Goal: Navigation & Orientation: Find specific page/section

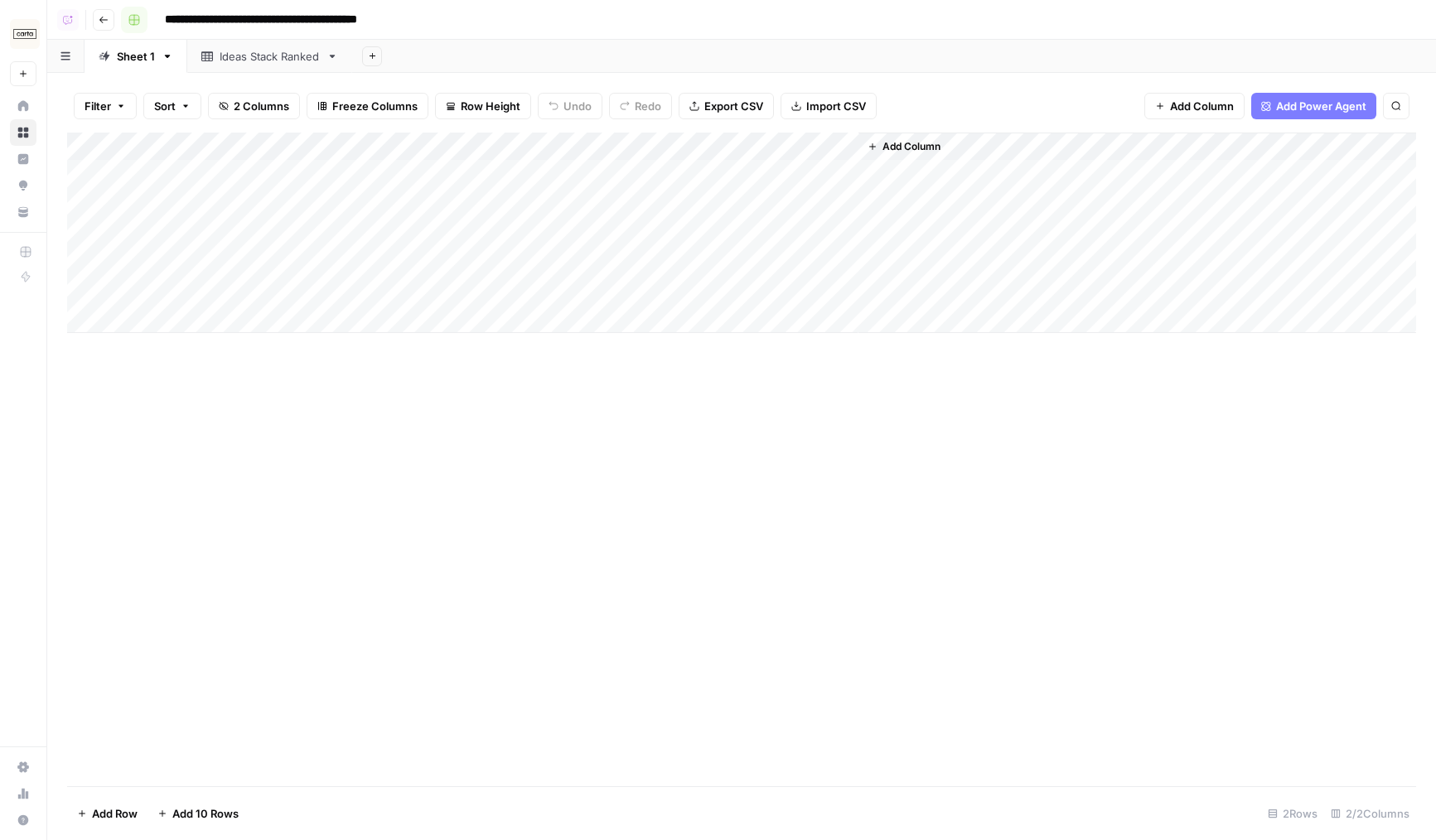
click at [244, 61] on div "Ideas Stack Ranked" at bounding box center [270, 56] width 100 height 17
click at [99, 17] on icon "button" at bounding box center [104, 20] width 10 height 10
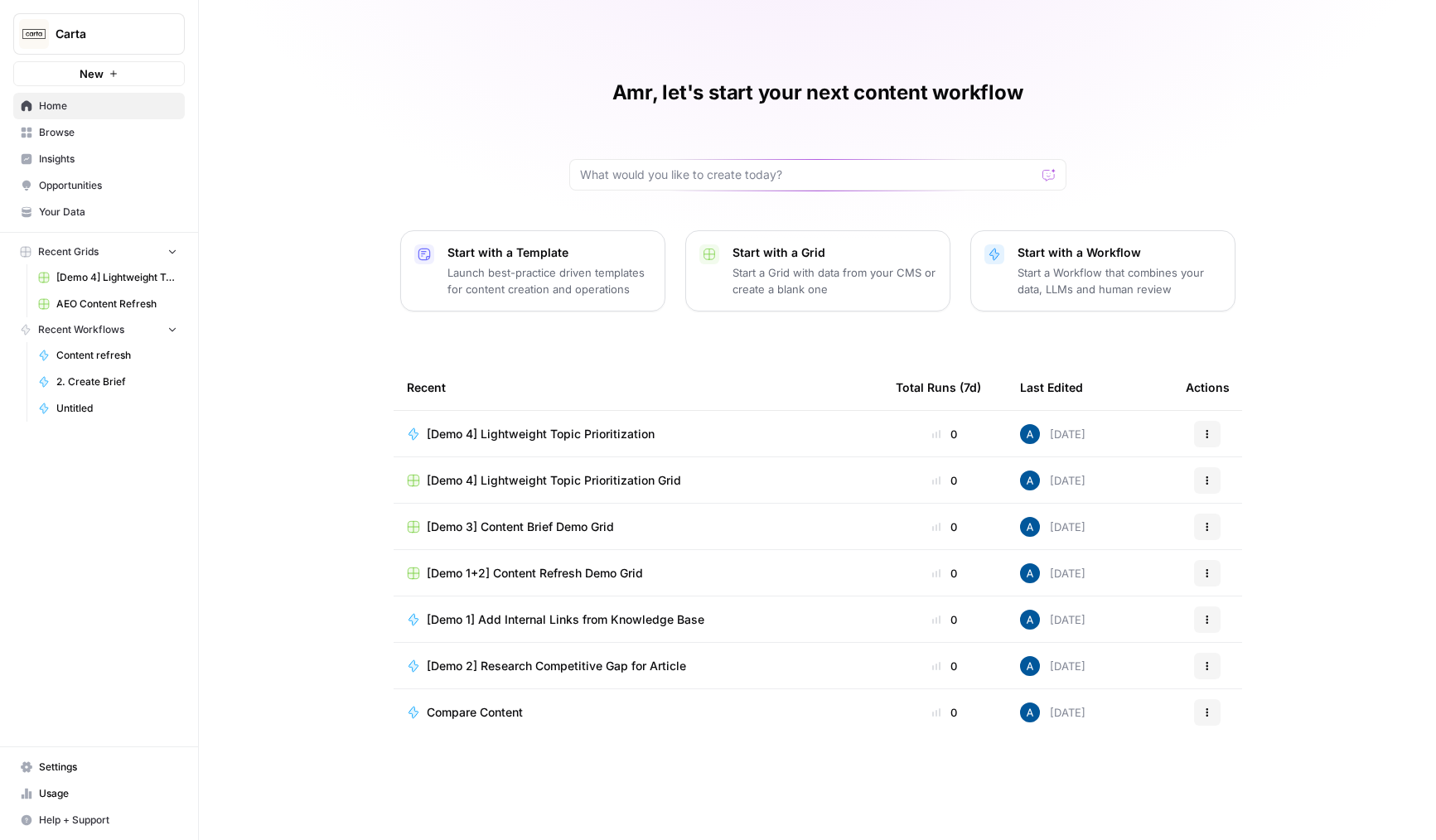
click at [533, 570] on span "[Demo 1+2] Content Refresh Demo Grid" at bounding box center [535, 573] width 216 height 17
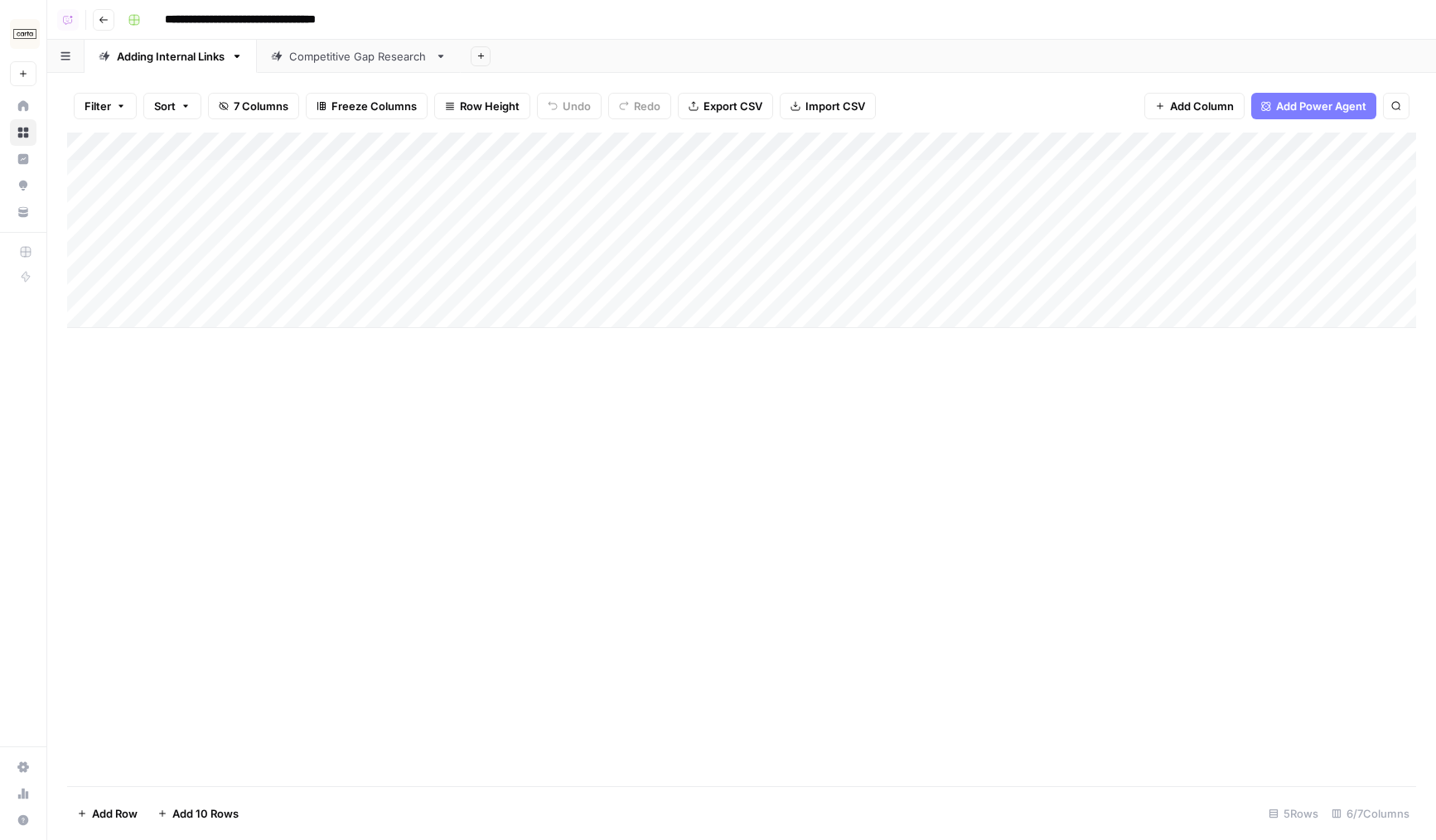
click at [326, 59] on div "Competitive Gap Research" at bounding box center [358, 56] width 139 height 17
click at [102, 17] on icon "button" at bounding box center [104, 20] width 10 height 10
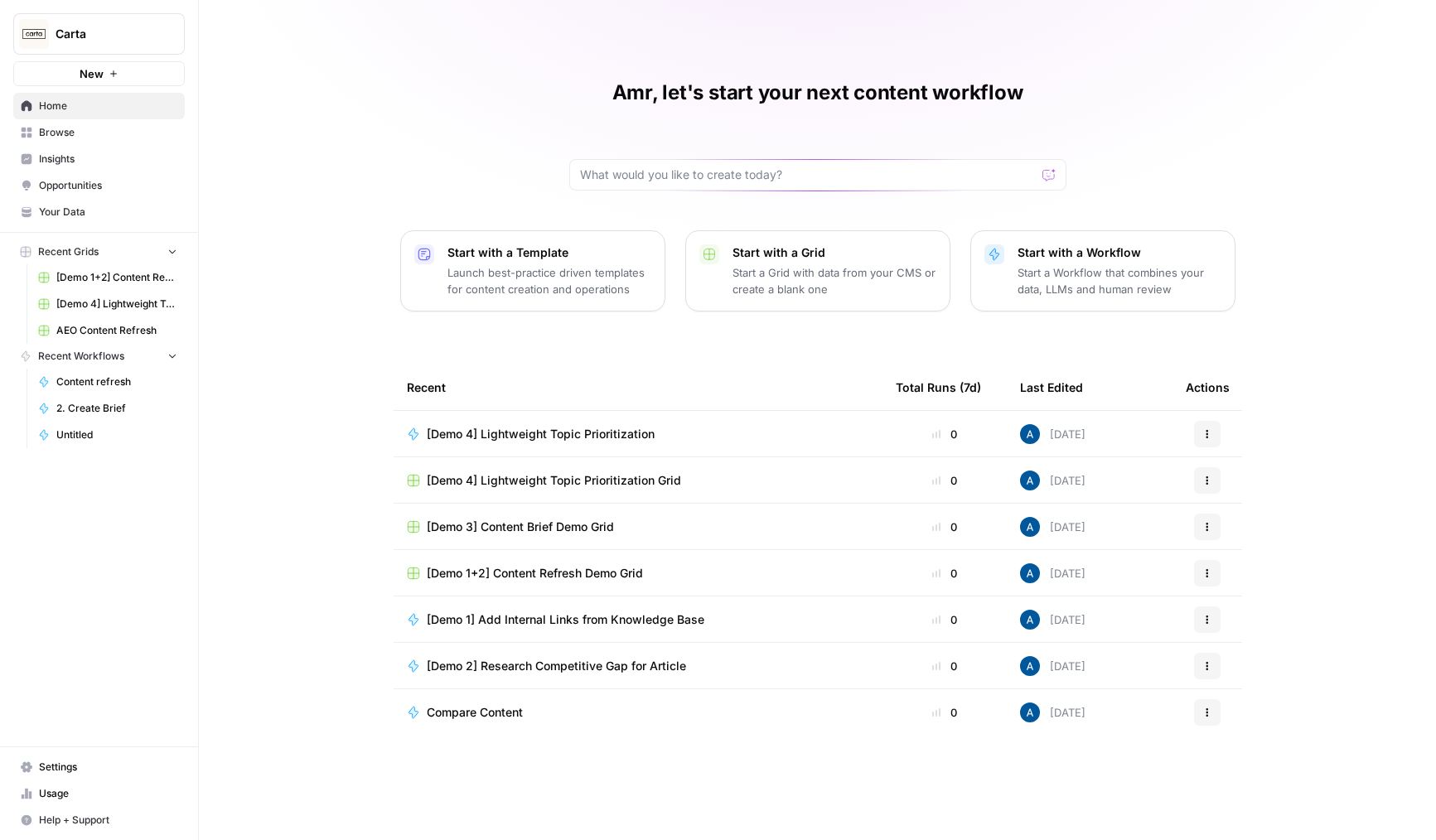
click at [490, 524] on span "[Demo 3] Content Brief Demo Grid" at bounding box center [520, 527] width 187 height 17
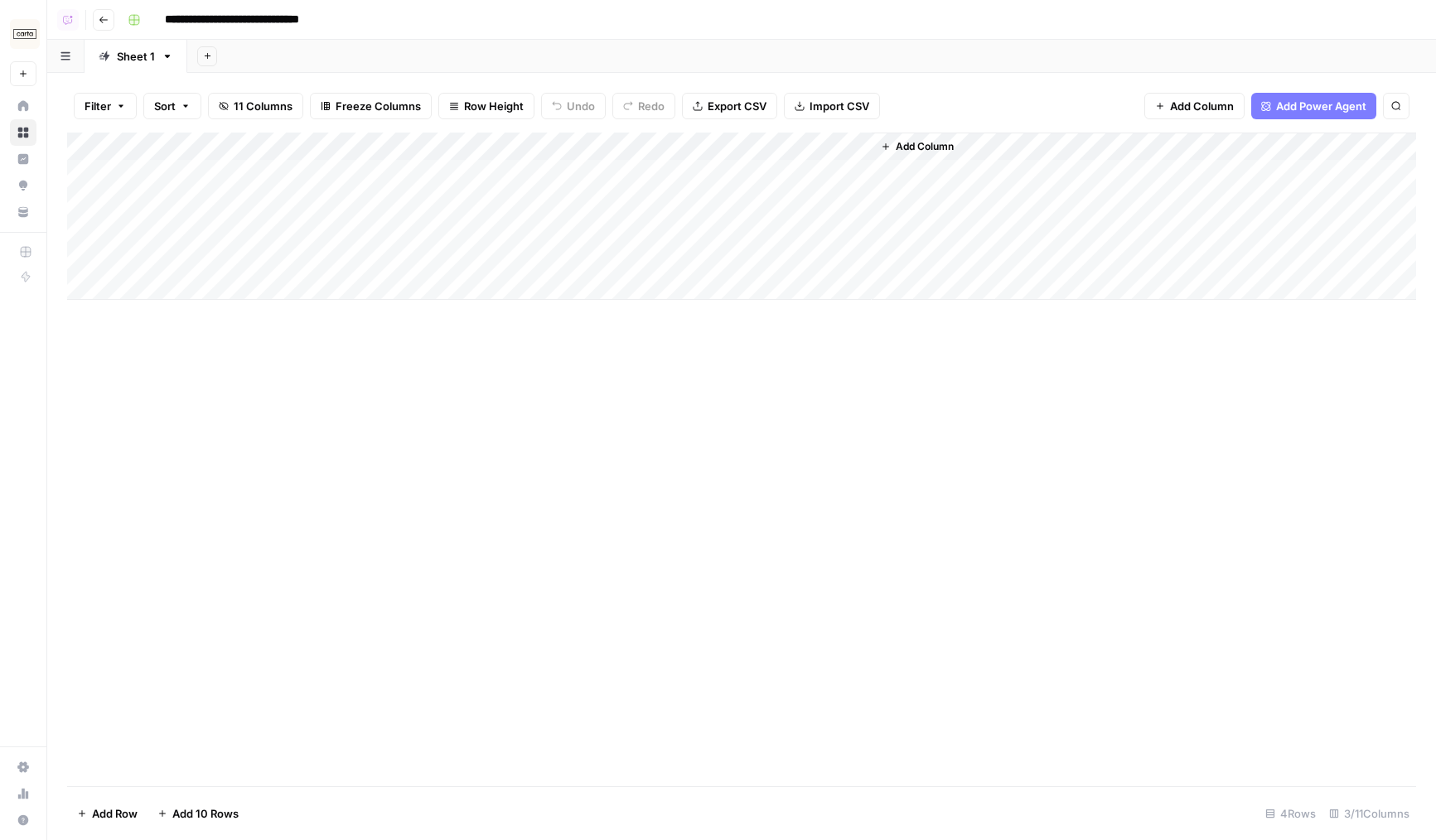
click at [105, 29] on button "Go back" at bounding box center [104, 20] width 22 height 22
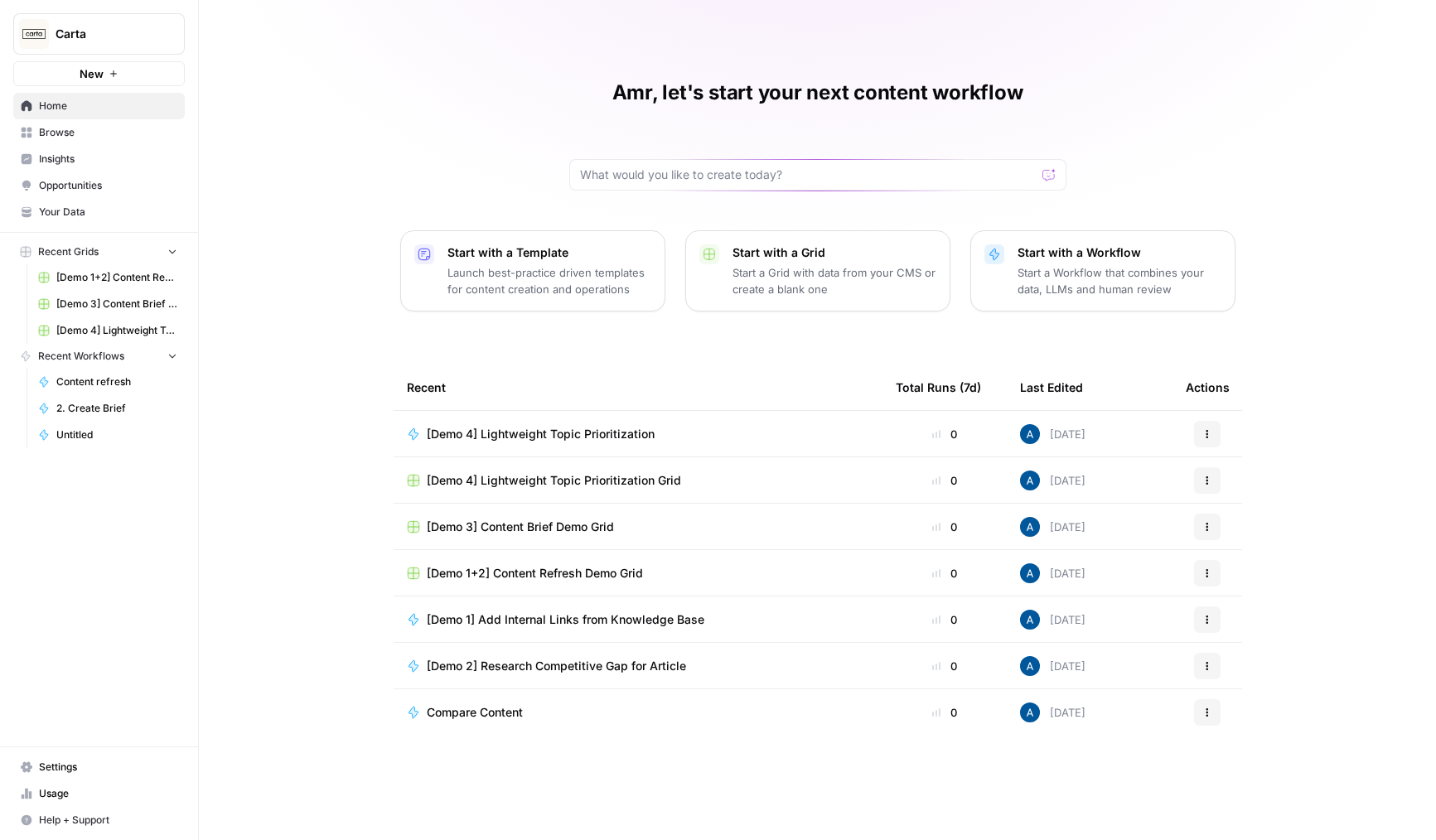
click at [94, 136] on span "Browse" at bounding box center [108, 132] width 138 height 15
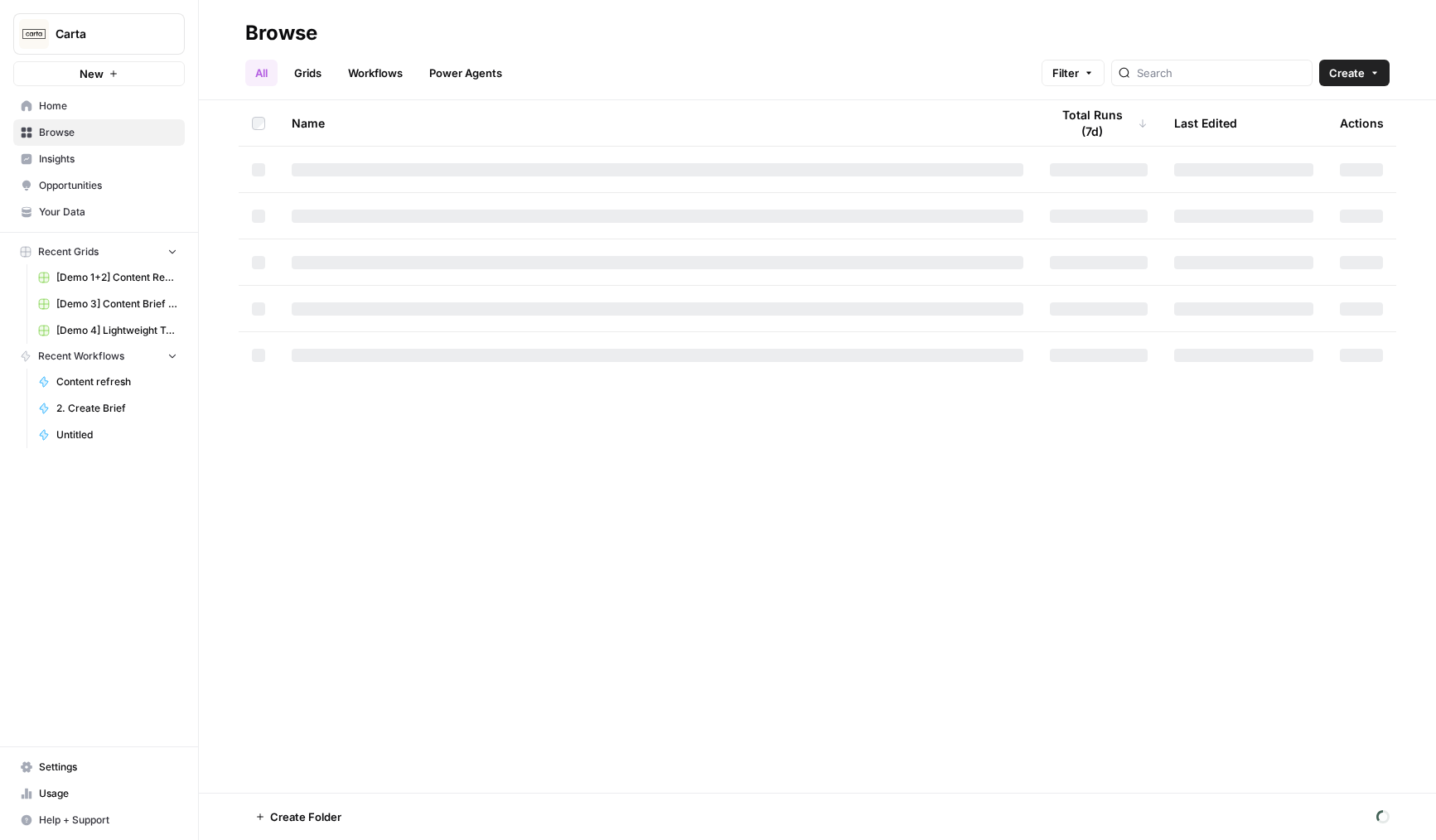
click at [316, 88] on header "Browse All Grids Workflows Power Agents Filter Create" at bounding box center [817, 50] width 1237 height 100
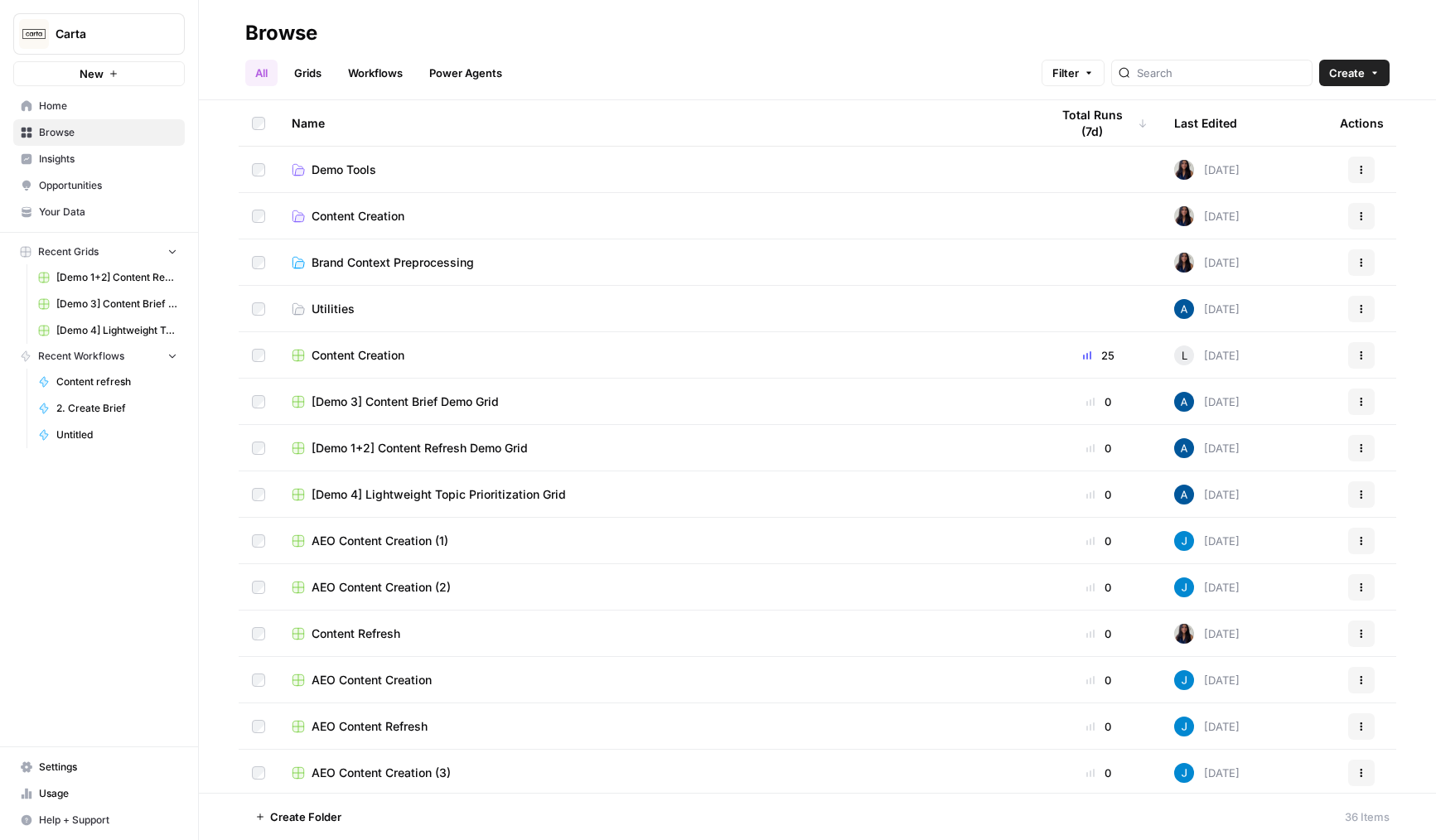
click at [316, 85] on link "Grids" at bounding box center [307, 73] width 47 height 27
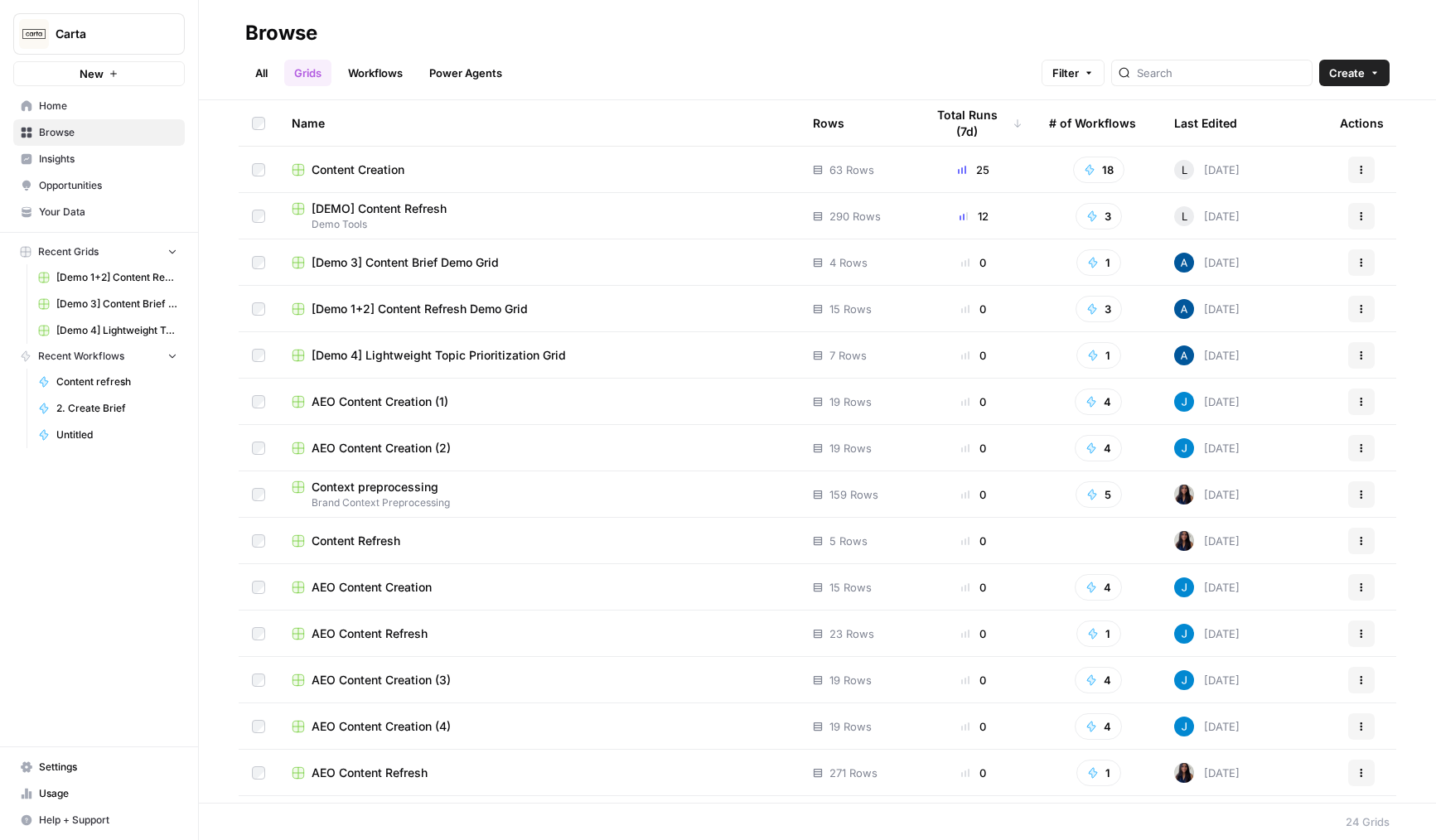
click at [400, 206] on span "[DEMO] Content Refresh" at bounding box center [378, 208] width 135 height 17
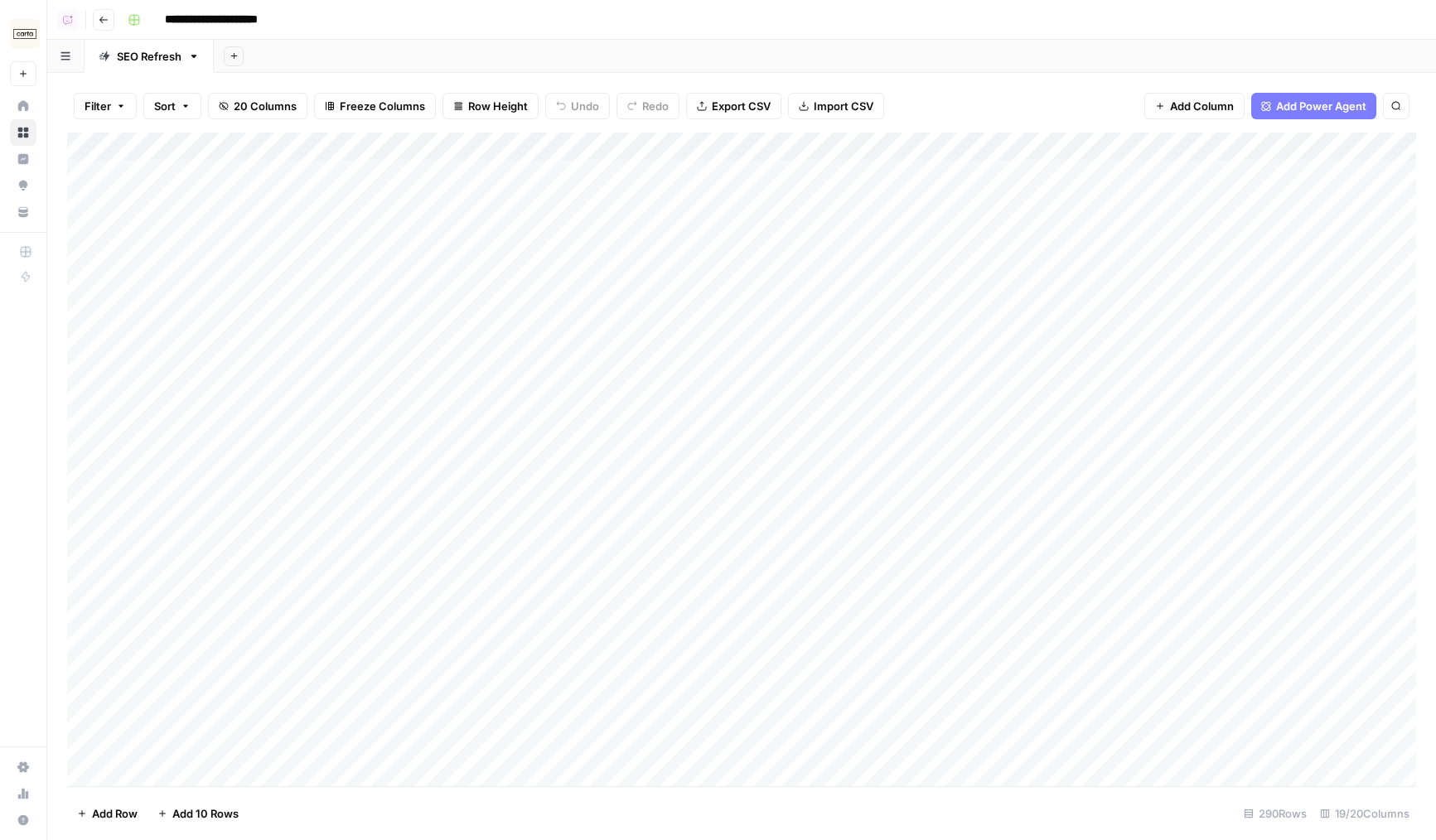
click at [827, 336] on div "Add Column" at bounding box center [741, 460] width 1349 height 654
click at [744, 167] on div "Add Column" at bounding box center [741, 460] width 1349 height 654
click at [820, 201] on div "Add Column" at bounding box center [741, 460] width 1349 height 654
click at [903, 176] on div "Add Column" at bounding box center [741, 460] width 1349 height 654
click at [1004, 180] on div "Add Column" at bounding box center [741, 460] width 1349 height 654
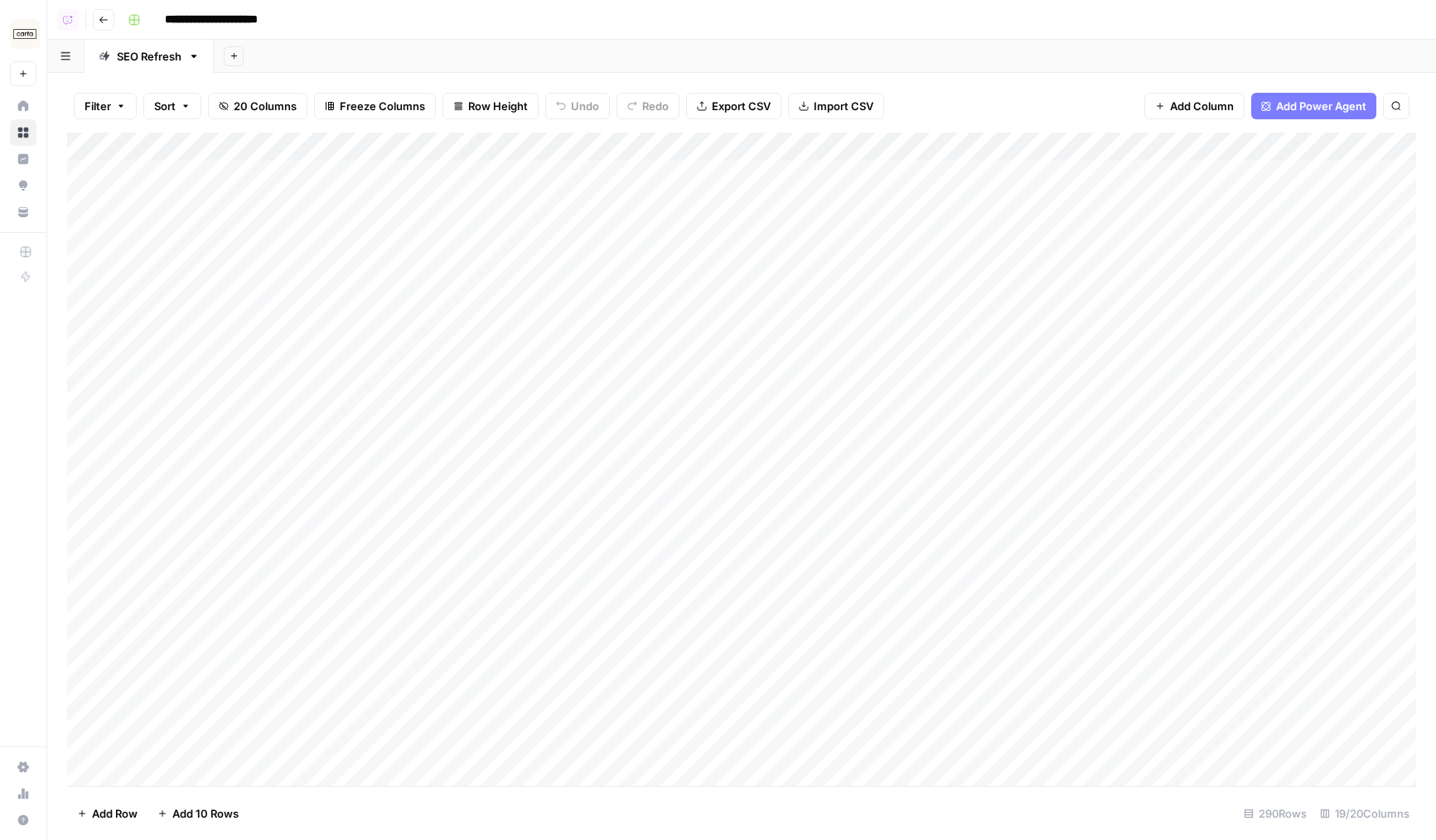
click at [1117, 172] on div "Add Column" at bounding box center [741, 460] width 1349 height 654
click at [423, 229] on div "Add Column" at bounding box center [741, 460] width 1349 height 654
click at [441, 179] on div "Add Column" at bounding box center [741, 460] width 1349 height 654
drag, startPoint x: 707, startPoint y: 142, endPoint x: 731, endPoint y: 144, distance: 24.1
click at [731, 144] on div "Add Column" at bounding box center [741, 460] width 1349 height 654
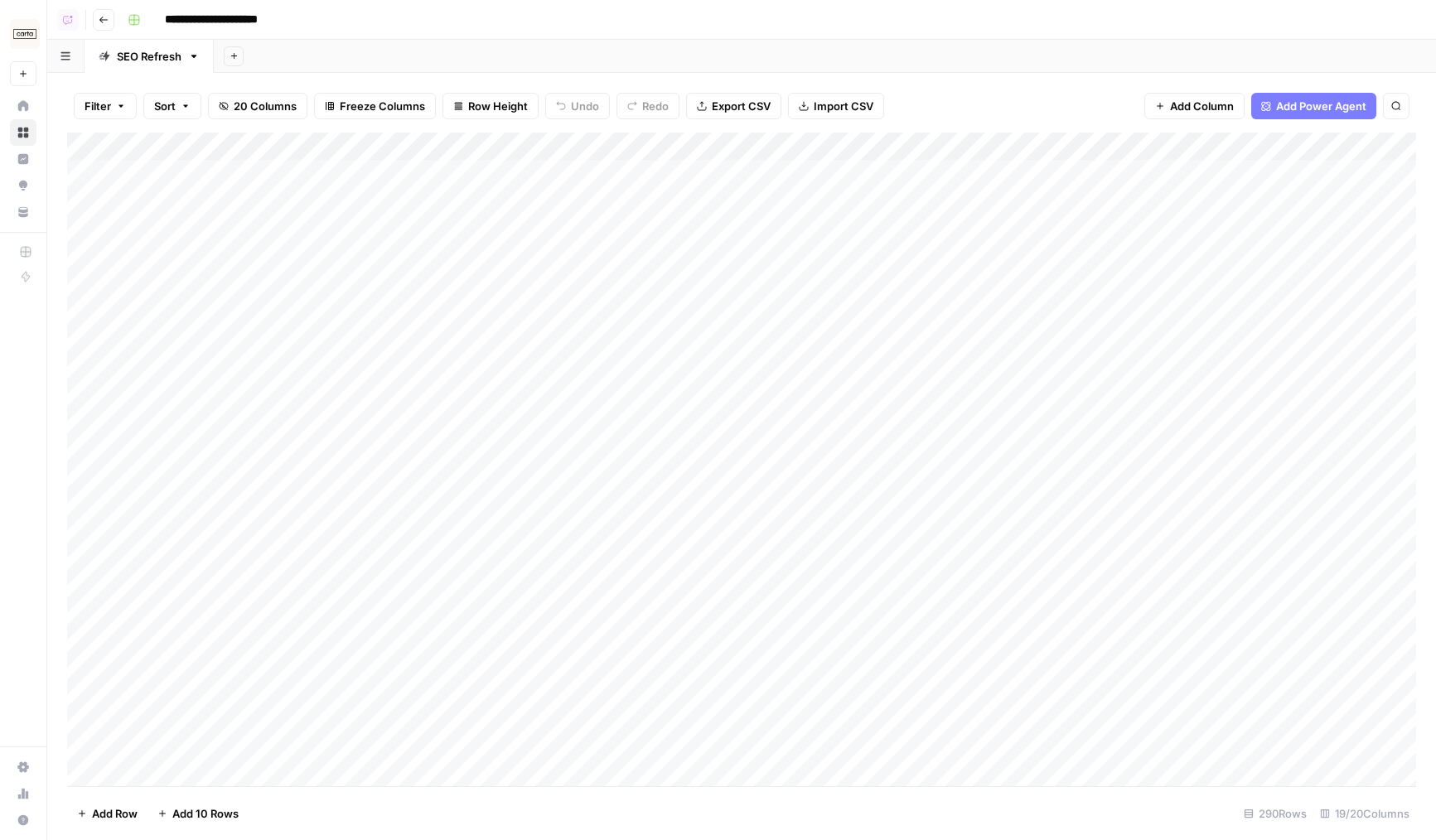
click at [666, 140] on div "Add Column" at bounding box center [741, 460] width 1349 height 654
click at [635, 476] on div "Add Column" at bounding box center [741, 460] width 1349 height 654
drag, startPoint x: 981, startPoint y: 145, endPoint x: 935, endPoint y: 145, distance: 45.6
click at [935, 145] on div "Add Column" at bounding box center [741, 460] width 1349 height 654
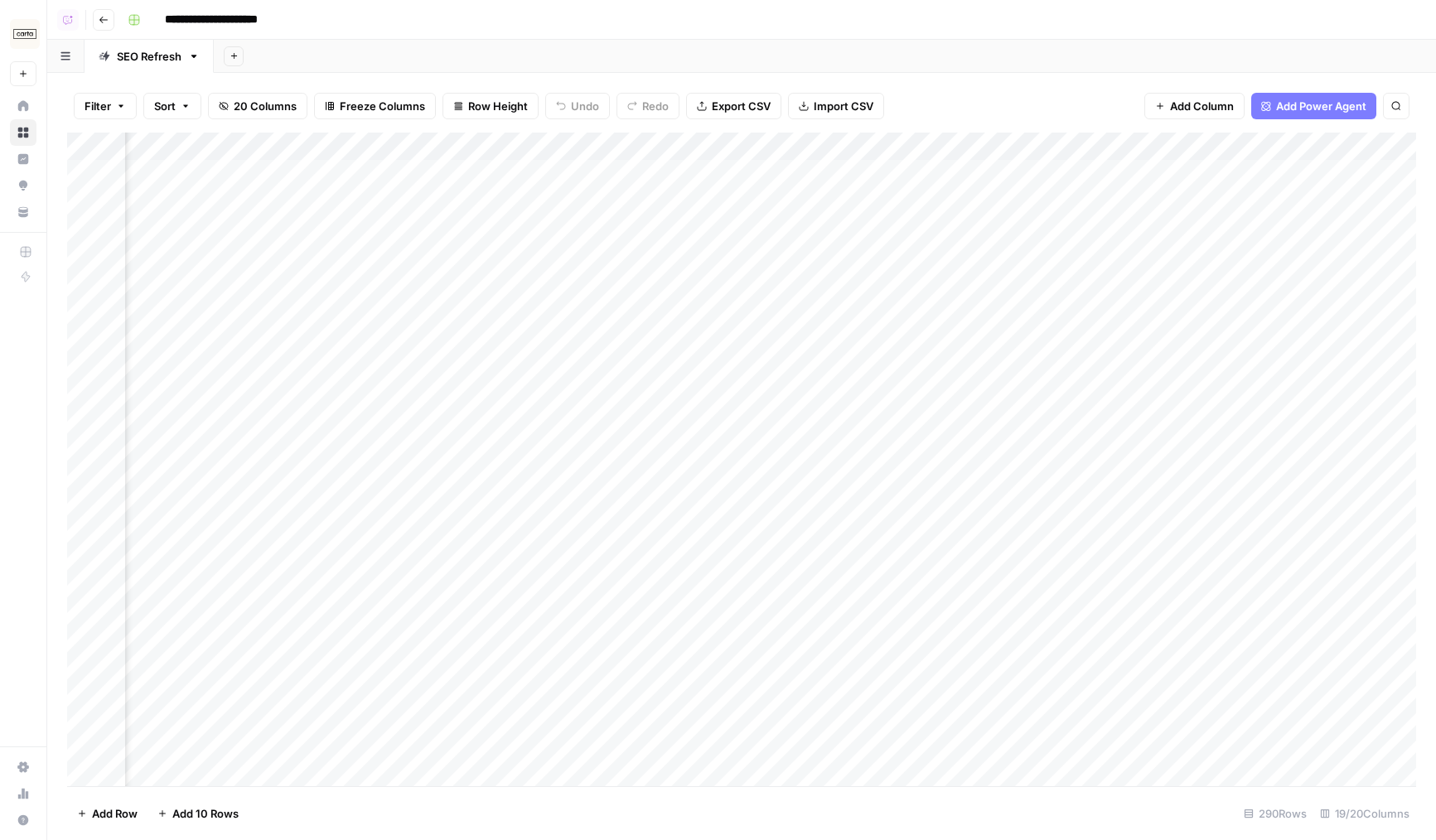
drag, startPoint x: 939, startPoint y: 145, endPoint x: 927, endPoint y: 145, distance: 11.6
click at [927, 145] on div "Add Column" at bounding box center [741, 460] width 1349 height 654
drag, startPoint x: 1075, startPoint y: 147, endPoint x: 1130, endPoint y: 151, distance: 54.8
click at [1130, 151] on div "Add Column" at bounding box center [741, 460] width 1349 height 654
drag, startPoint x: 1128, startPoint y: 146, endPoint x: 1179, endPoint y: 147, distance: 51.4
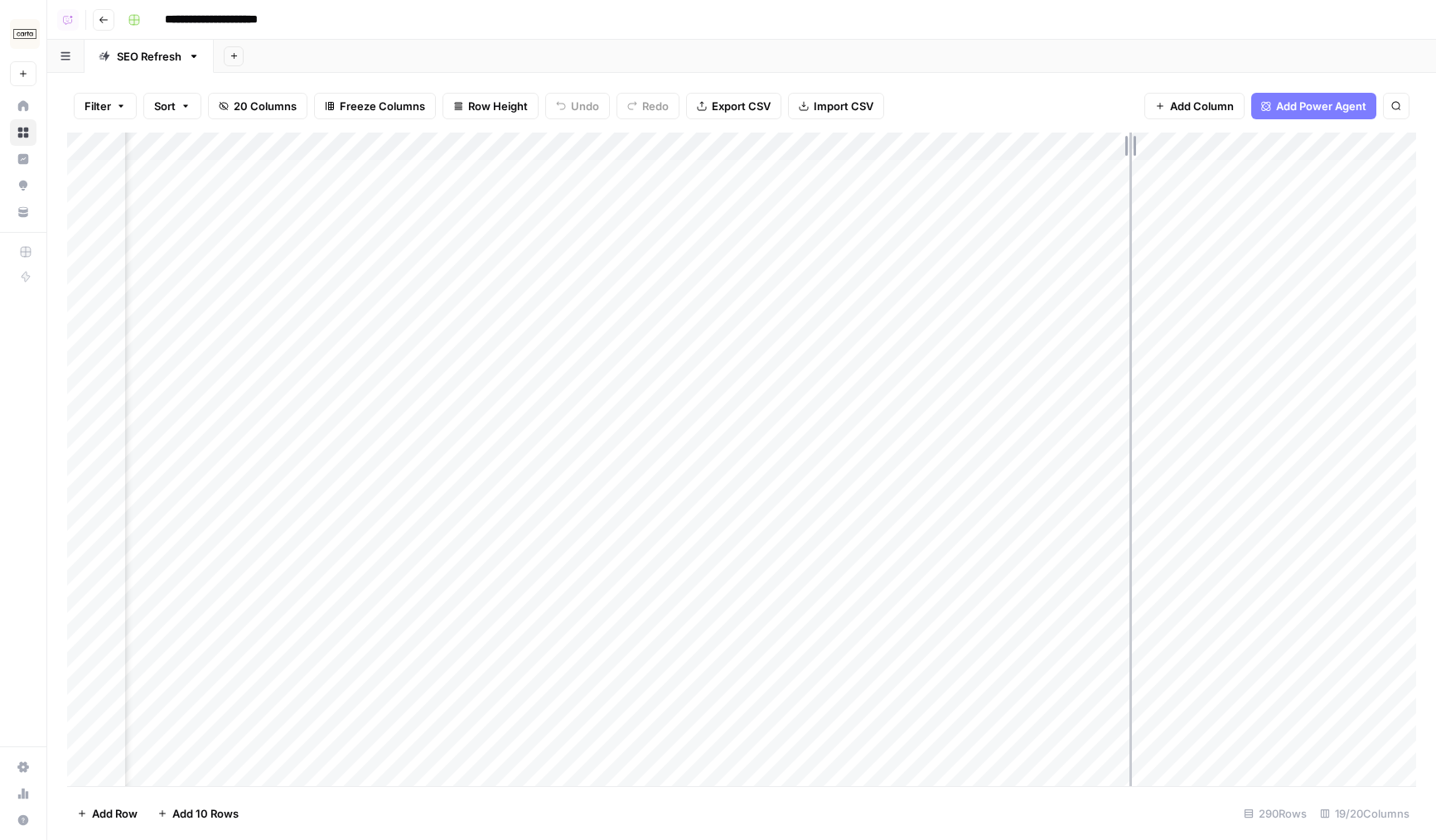
click at [1179, 147] on div "Add Column" at bounding box center [741, 460] width 1349 height 654
drag, startPoint x: 1179, startPoint y: 142, endPoint x: 1220, endPoint y: 147, distance: 41.7
click at [1214, 145] on div "Add Column" at bounding box center [741, 460] width 1349 height 654
drag, startPoint x: 1222, startPoint y: 147, endPoint x: 1235, endPoint y: 147, distance: 13.3
click at [1235, 147] on div "Add Column" at bounding box center [741, 460] width 1349 height 654
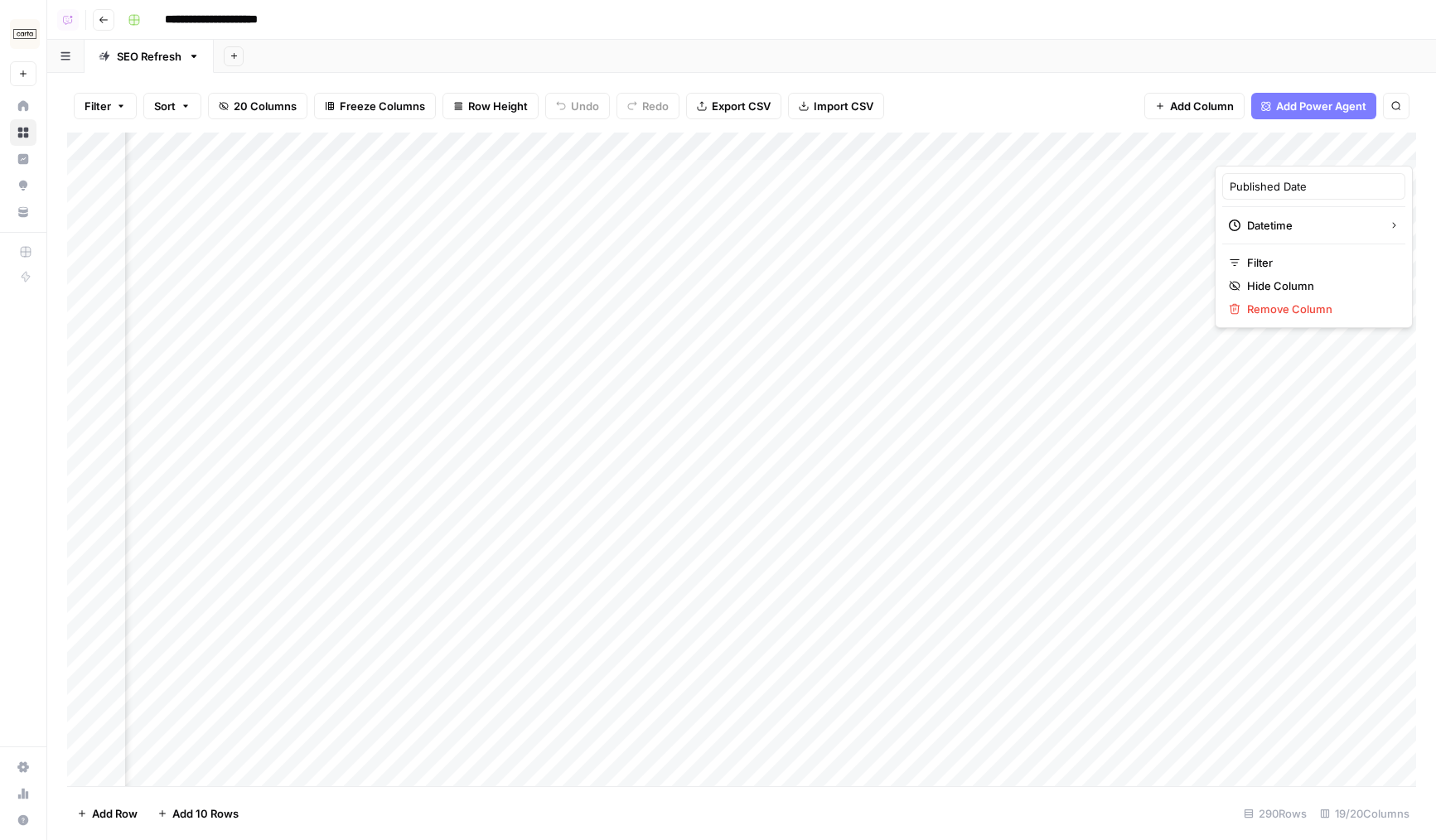
click at [1143, 205] on div "Add Column" at bounding box center [741, 460] width 1349 height 654
click at [502, 109] on span "Row Height" at bounding box center [498, 106] width 60 height 17
click at [530, 166] on span "Small" at bounding box center [532, 163] width 119 height 17
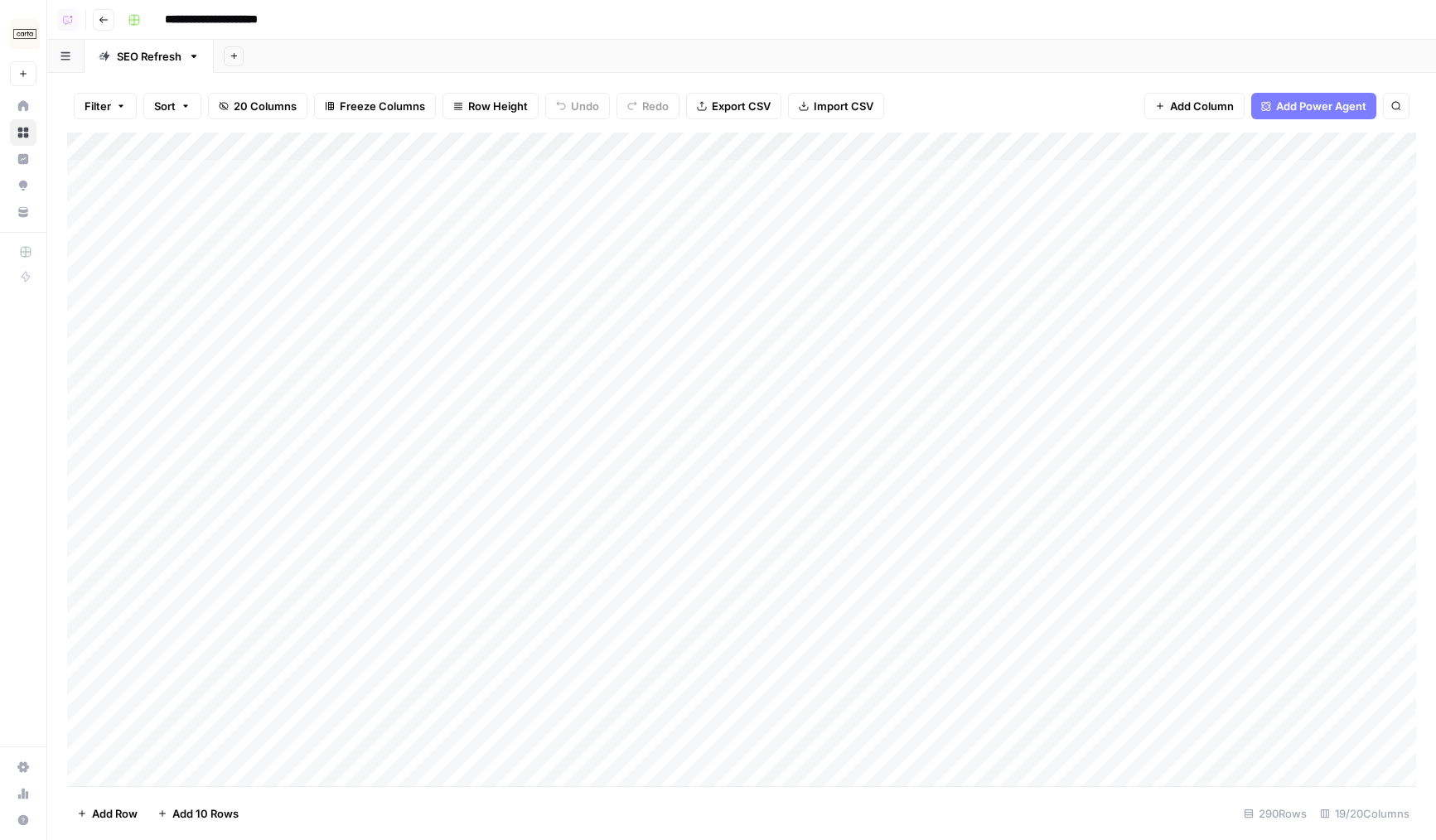
click at [901, 367] on div "Add Column" at bounding box center [741, 460] width 1349 height 654
click at [442, 327] on div "Add Column" at bounding box center [741, 460] width 1349 height 654
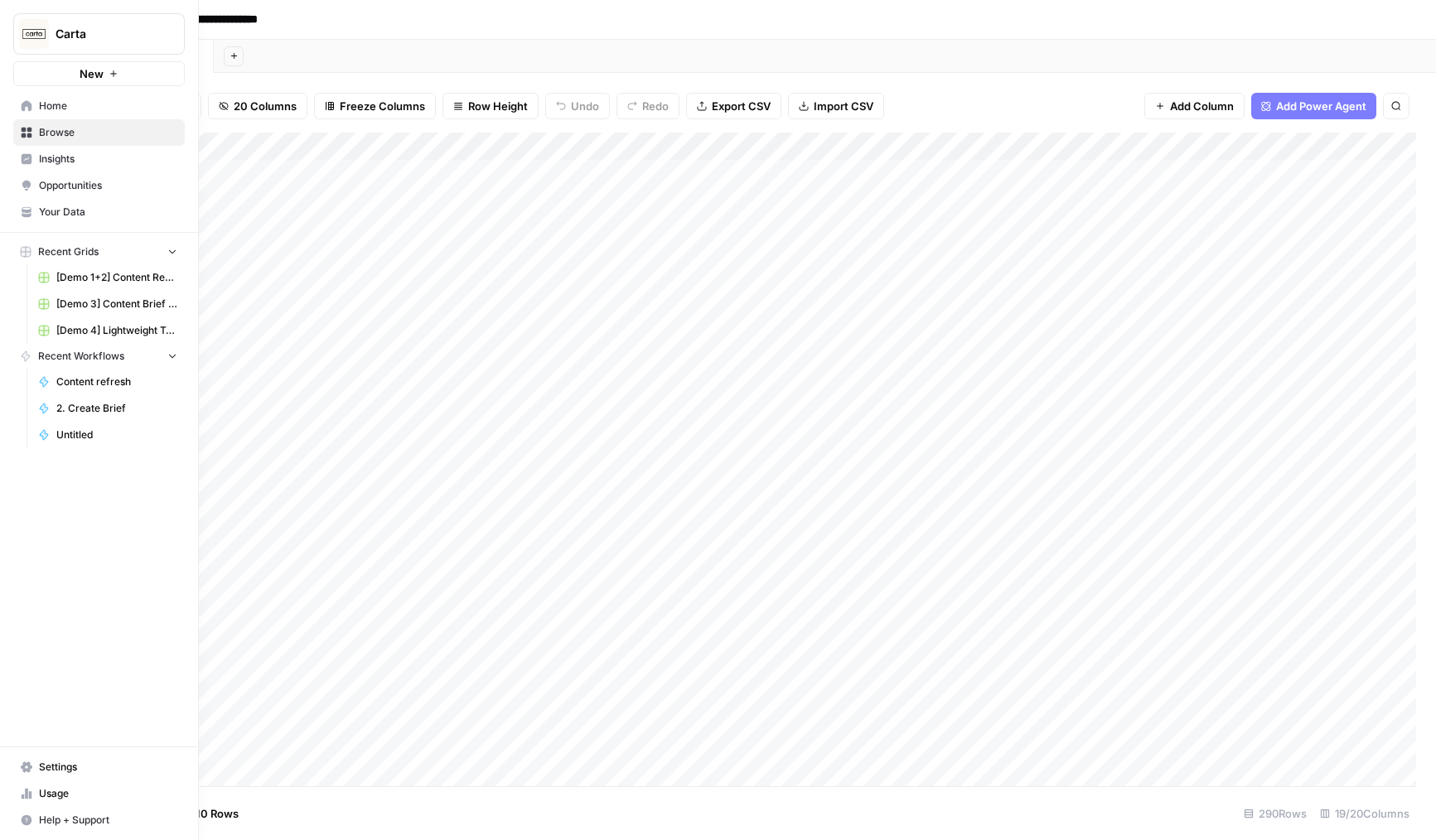
click at [74, 770] on span "Settings" at bounding box center [108, 767] width 138 height 15
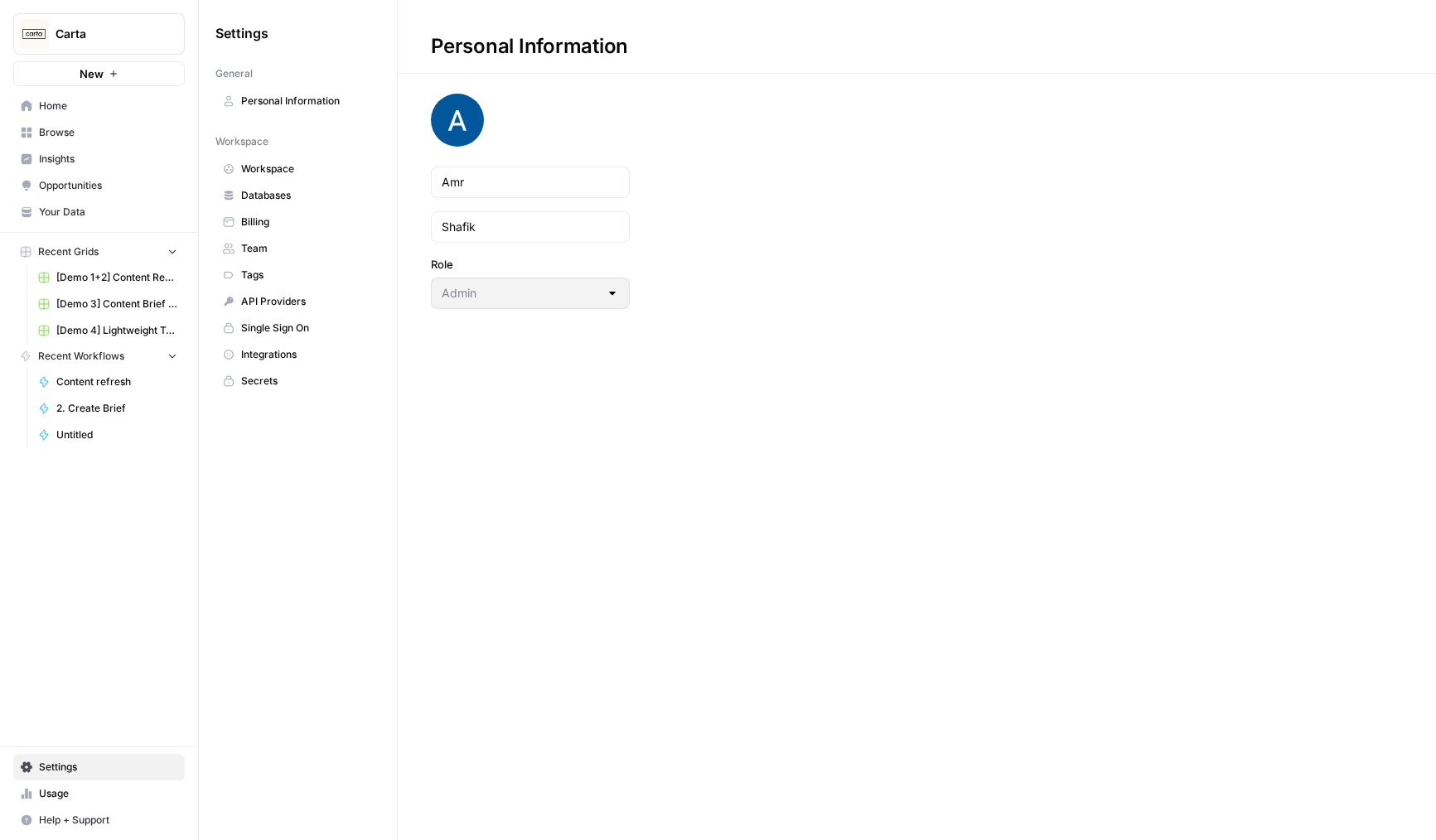
click at [259, 249] on span "Team" at bounding box center [307, 248] width 132 height 15
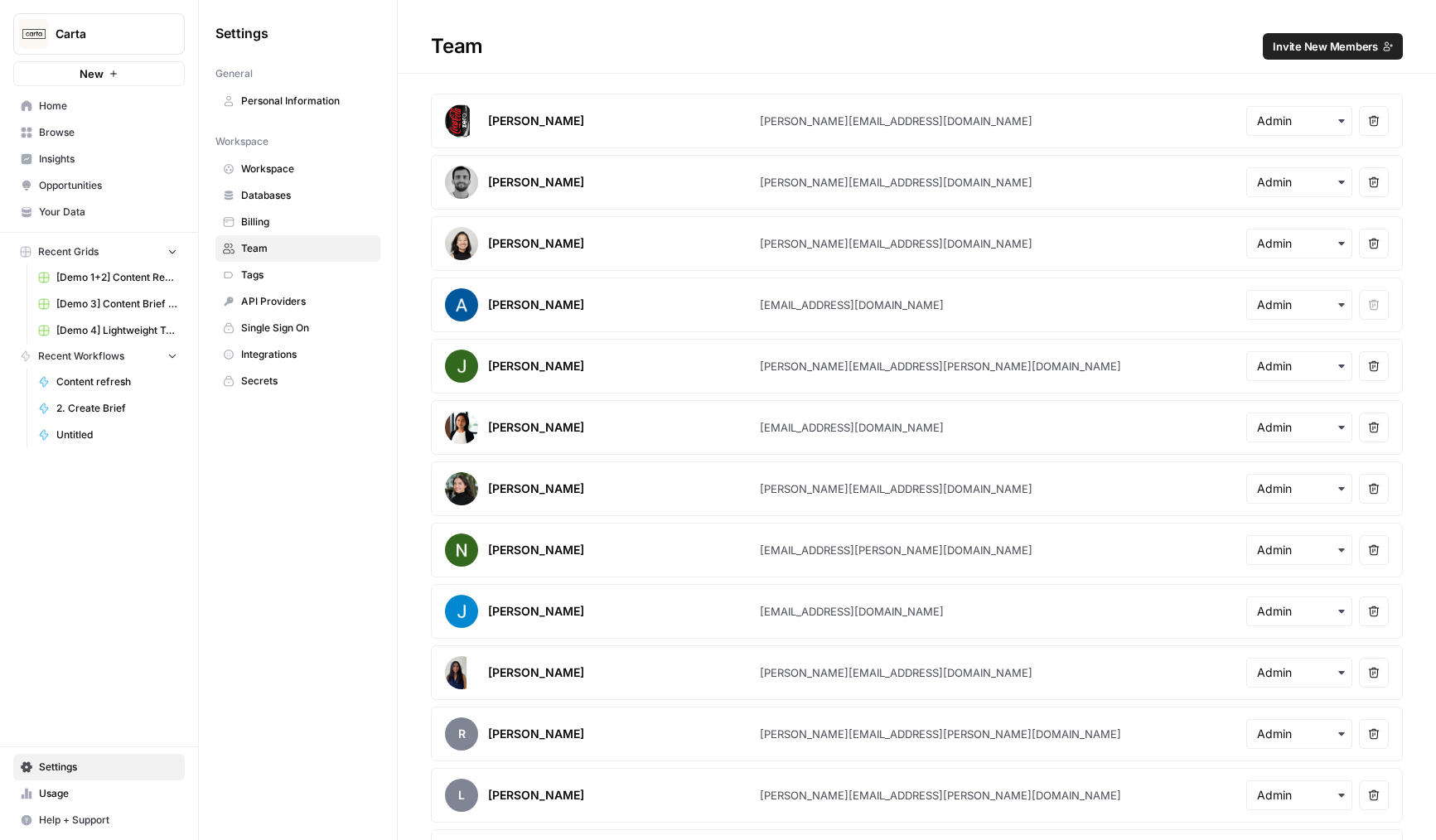
click at [1287, 64] on h1 "Team Invite New Members" at bounding box center [917, 37] width 1038 height 74
click at [1292, 56] on button "Invite New Members" at bounding box center [1333, 46] width 140 height 27
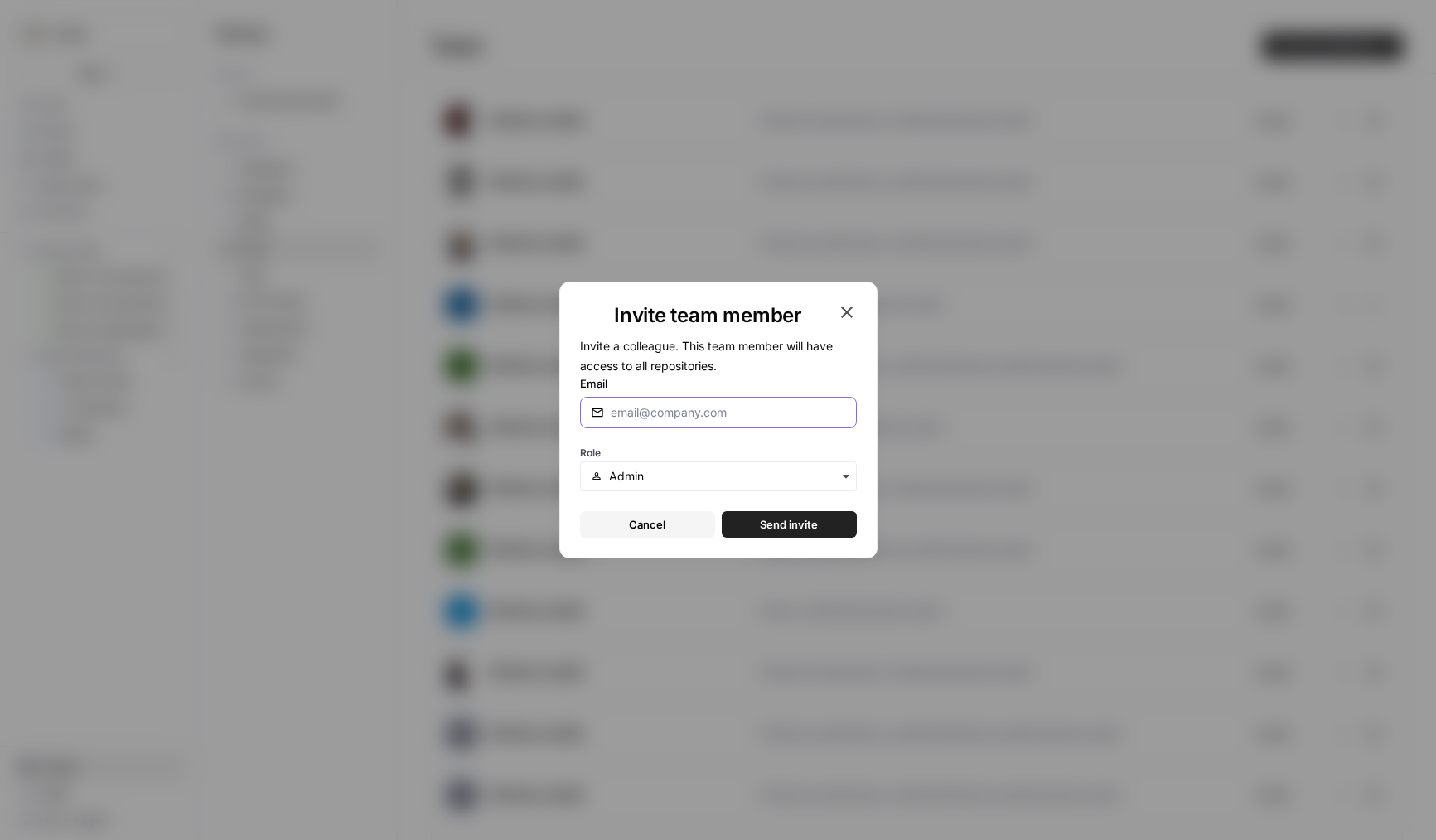
click at [644, 418] on input "Email" at bounding box center [728, 412] width 235 height 17
type input "[PERSON_NAME][EMAIL_ADDRESS][DOMAIN_NAME]"
click at [722, 511] on button "Send invite" at bounding box center [789, 524] width 135 height 27
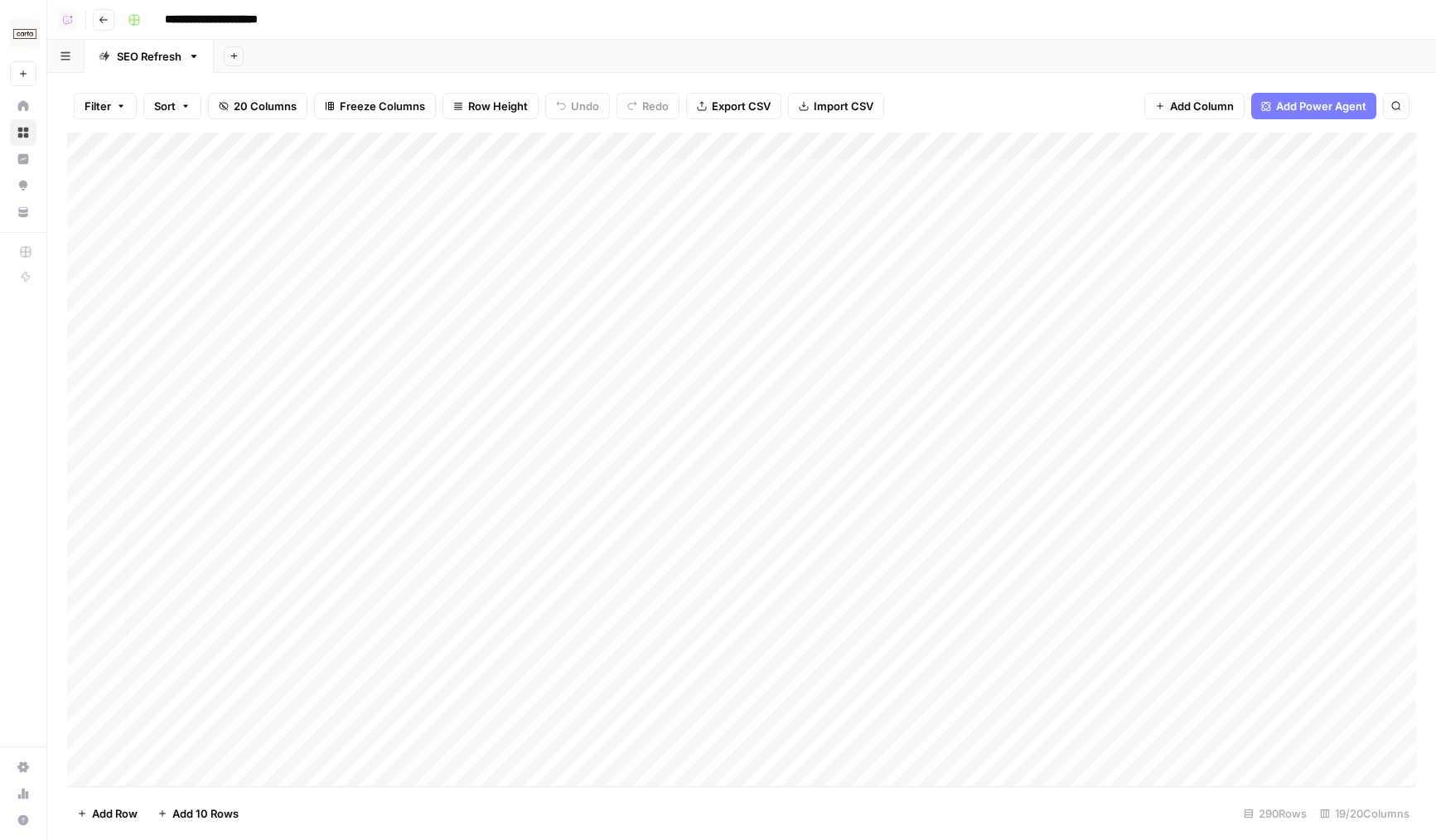
scroll to position [0, 60]
click at [1260, 139] on div "Add Column" at bounding box center [741, 460] width 1349 height 654
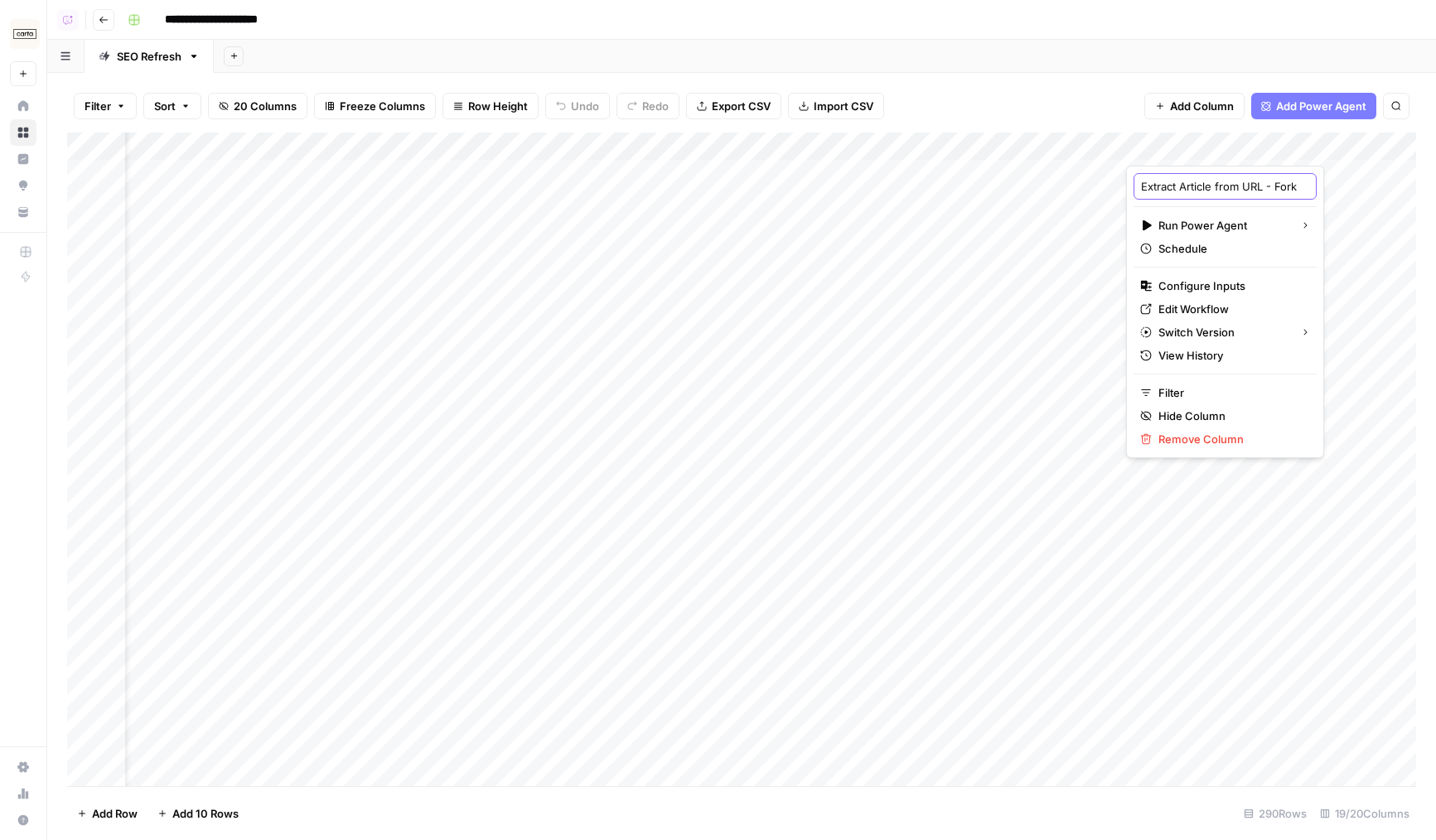
click at [1251, 183] on input "Extract Article from URL - Fork" at bounding box center [1225, 186] width 168 height 17
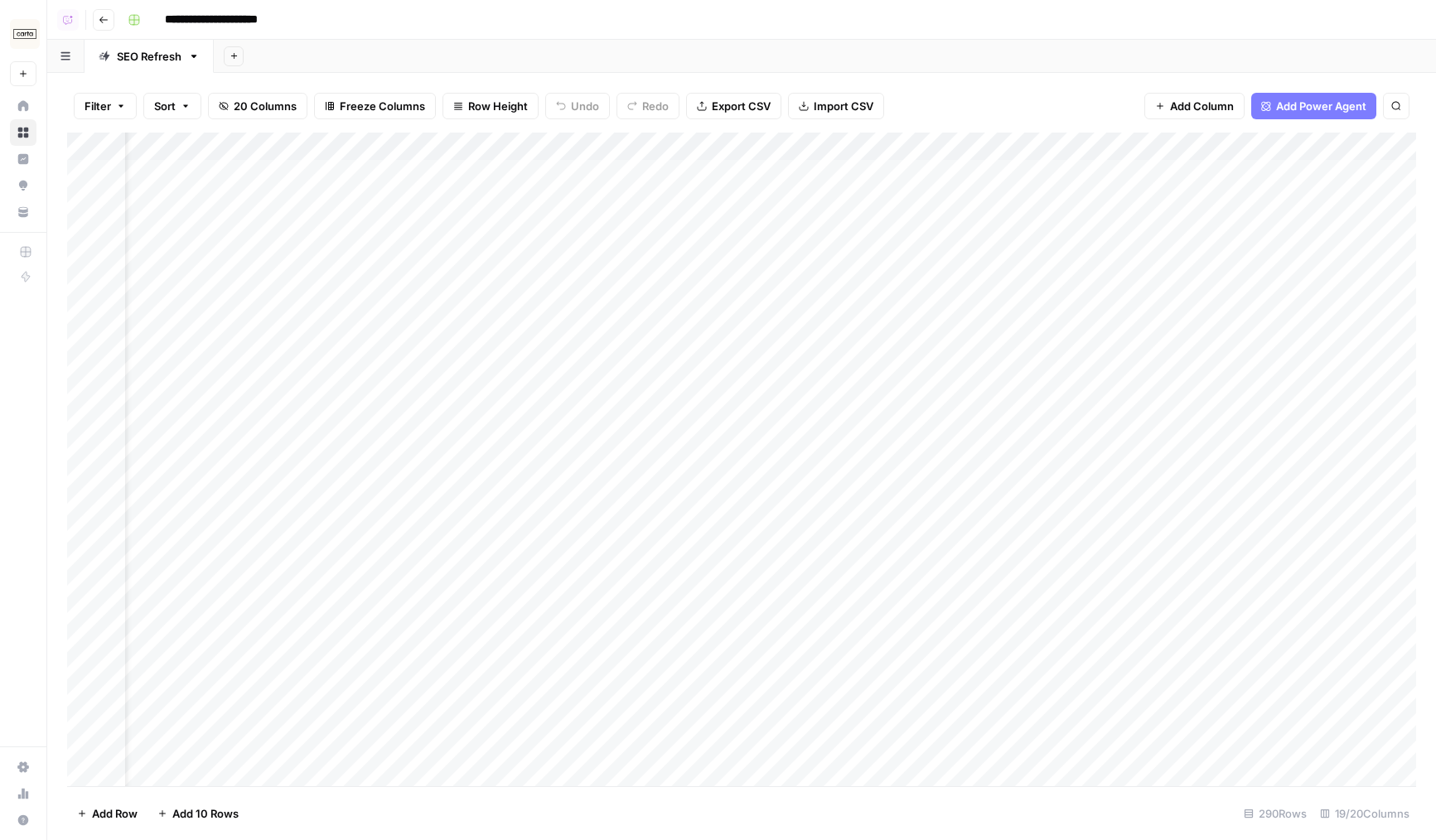
click at [1292, 144] on div "Add Column" at bounding box center [741, 460] width 1349 height 654
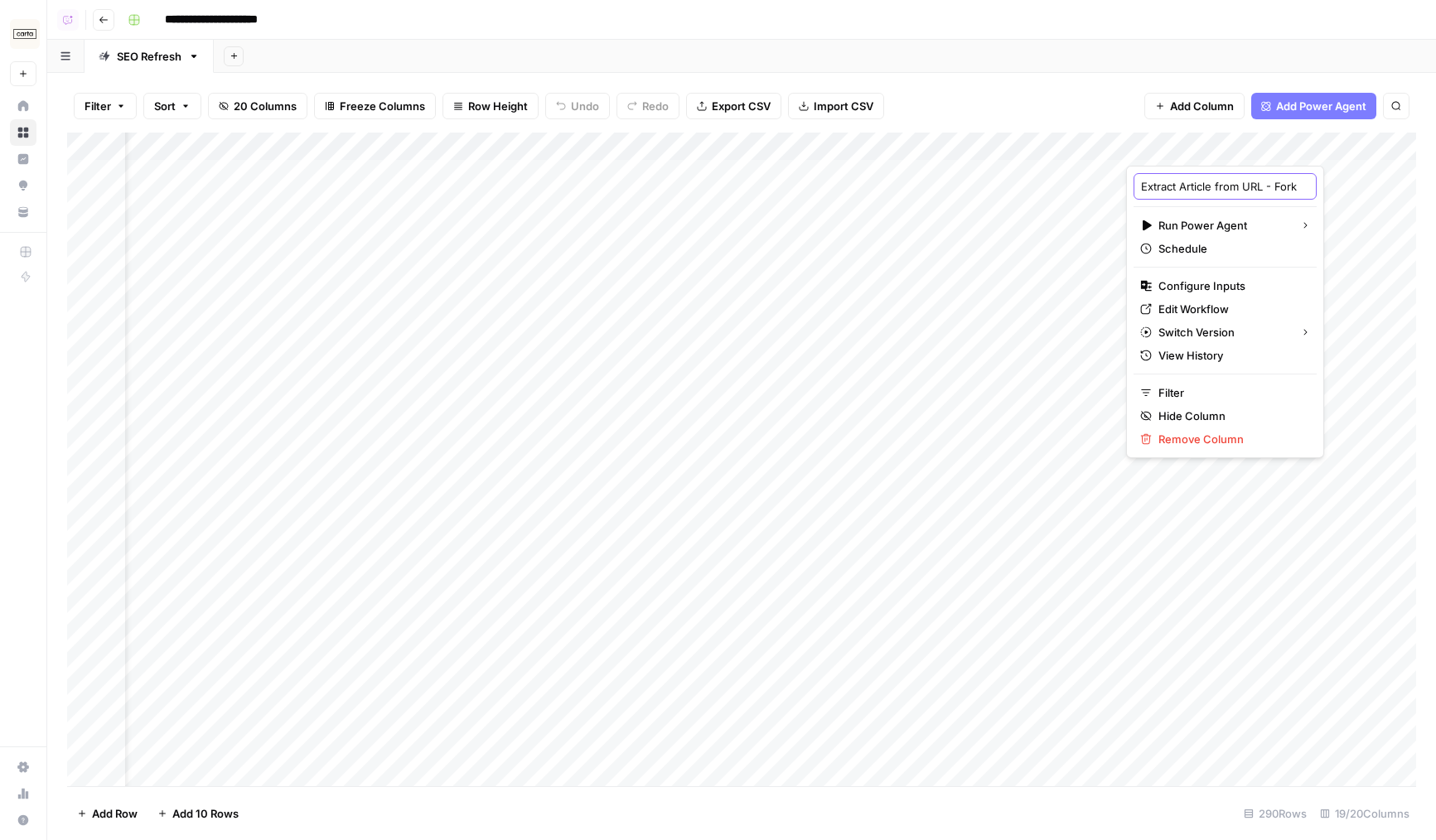
click at [1250, 185] on input "Extract Article from URL - Fork" at bounding box center [1225, 186] width 168 height 17
type input "Extract Article from URL"
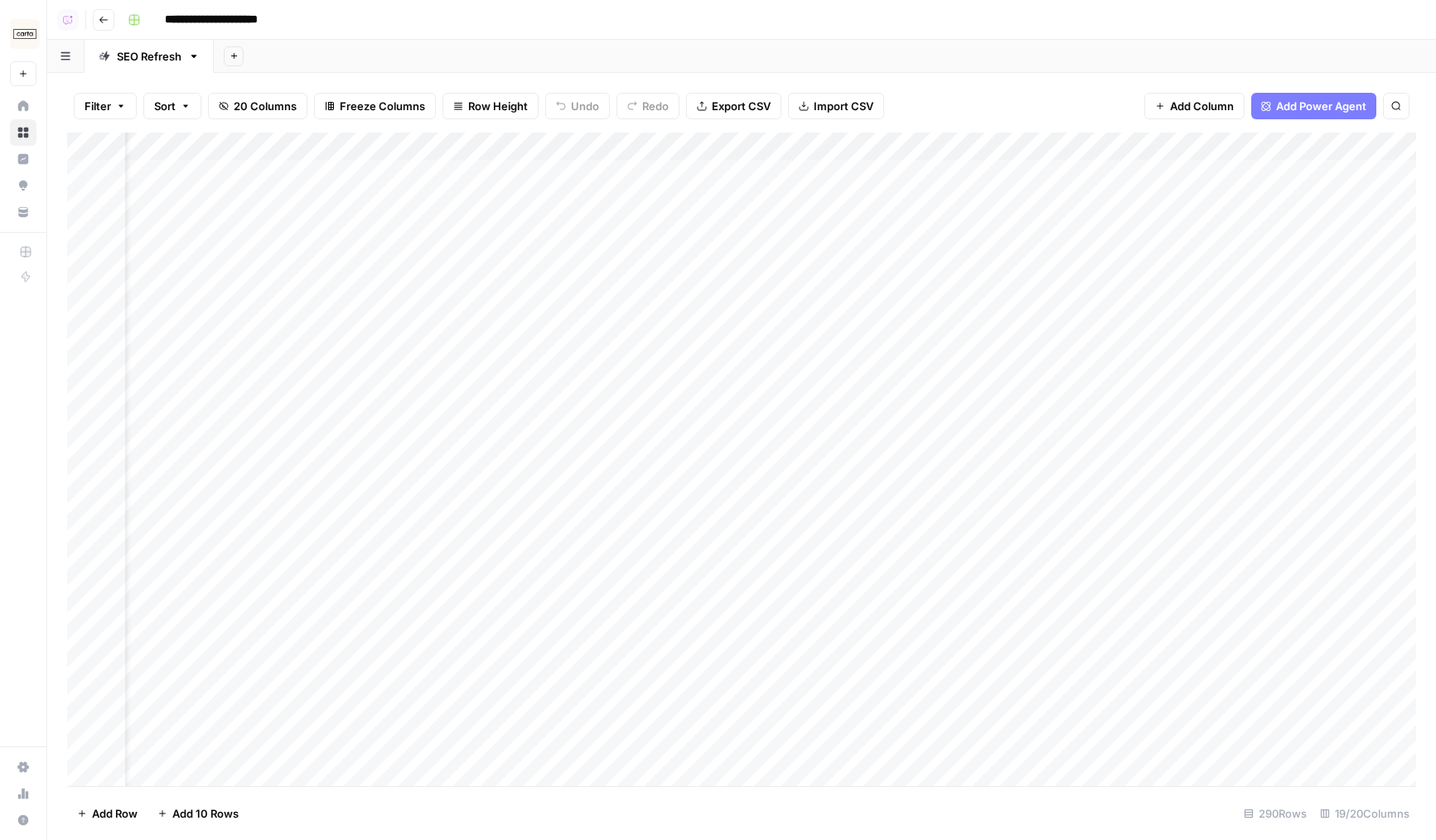
drag, startPoint x: 1368, startPoint y: 152, endPoint x: 1344, endPoint y: 152, distance: 24.0
click at [1344, 152] on div "Add Column" at bounding box center [741, 460] width 1349 height 654
drag, startPoint x: 1344, startPoint y: 149, endPoint x: 1332, endPoint y: 149, distance: 11.6
click at [1332, 149] on div "Add Column" at bounding box center [741, 460] width 1349 height 654
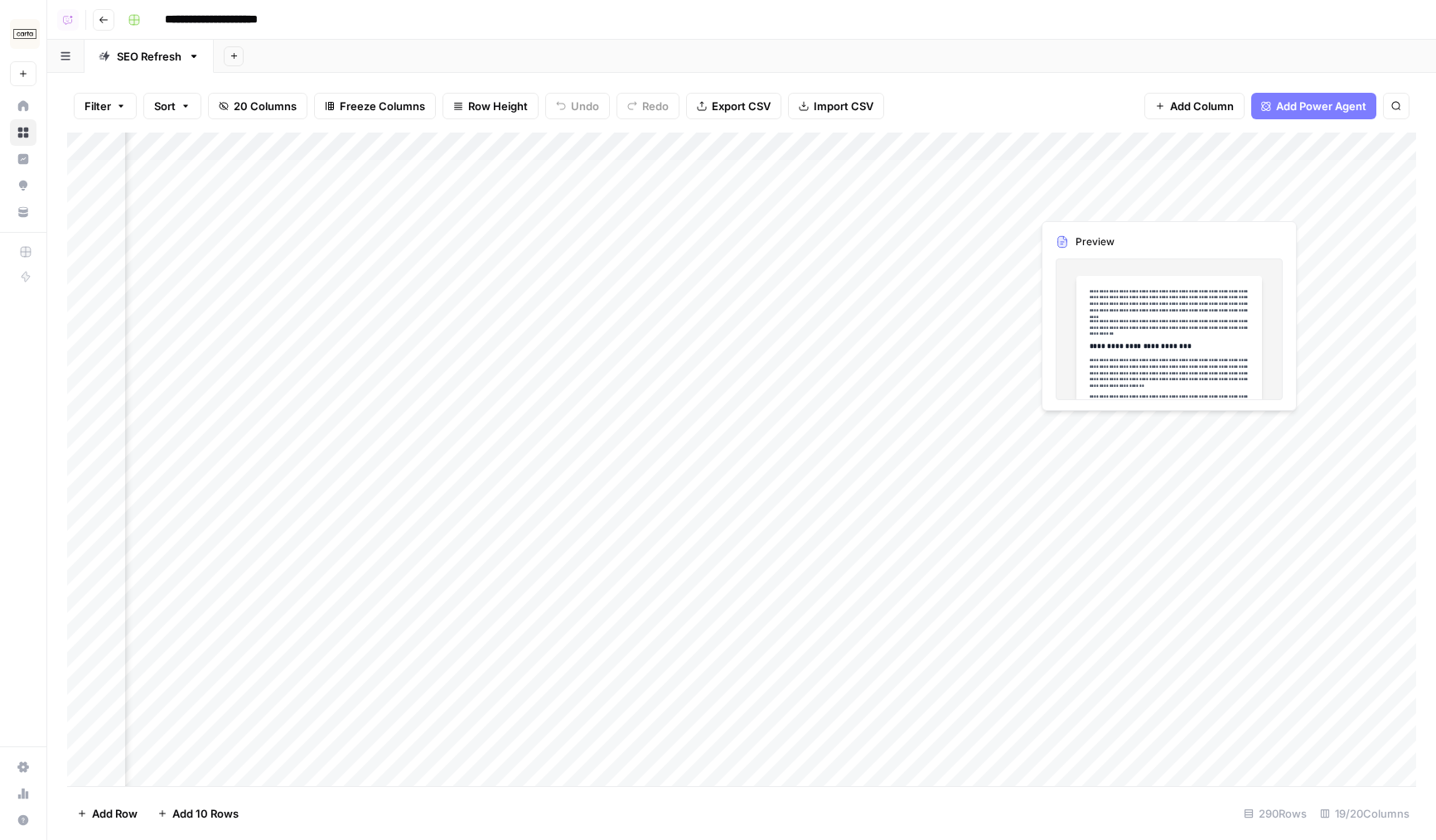
scroll to position [0, 1024]
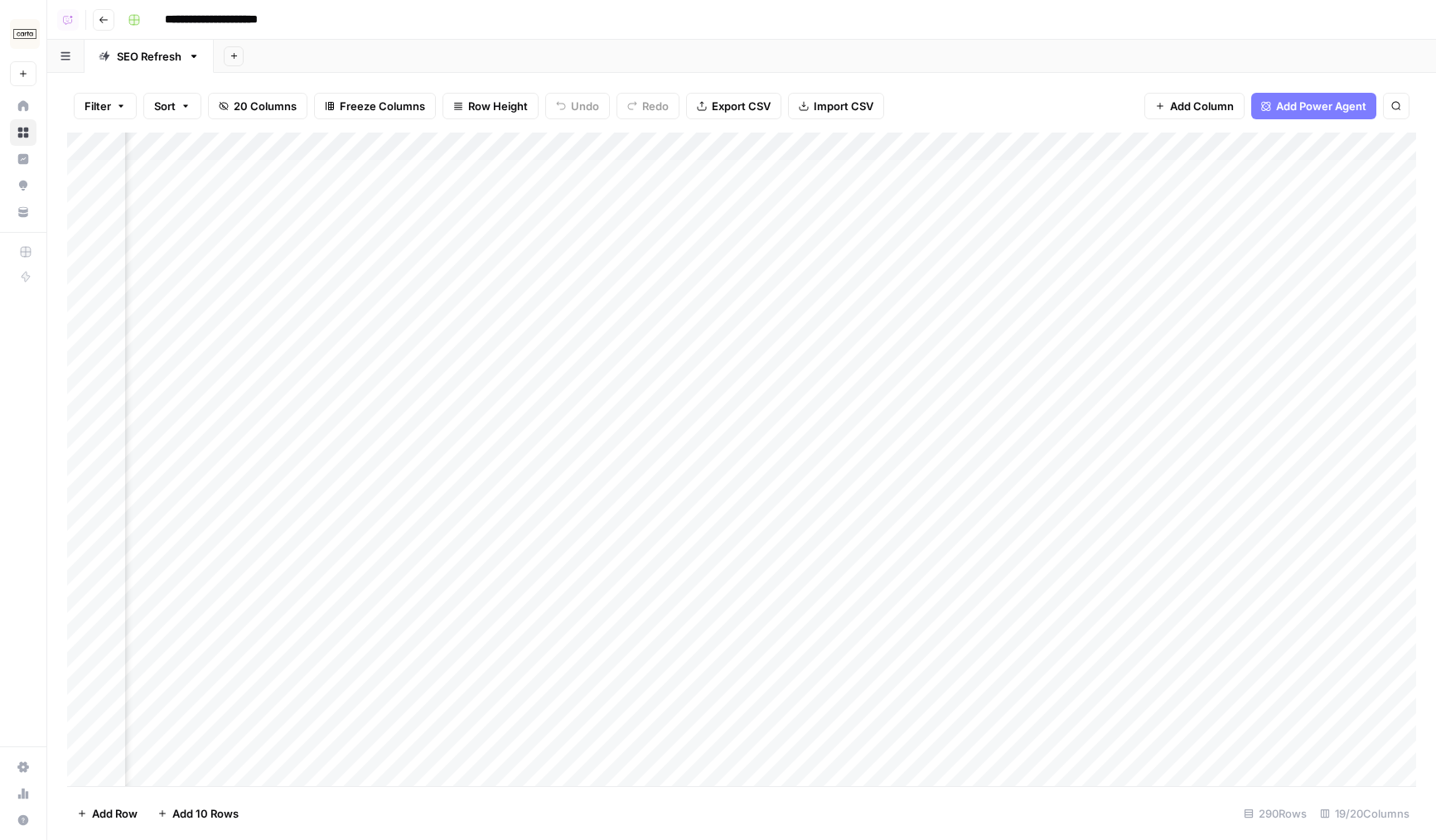
drag, startPoint x: 1030, startPoint y: 142, endPoint x: 734, endPoint y: 147, distance: 295.8
click at [734, 147] on div "Add Column" at bounding box center [741, 460] width 1349 height 654
drag, startPoint x: 803, startPoint y: 146, endPoint x: 885, endPoint y: 158, distance: 83.0
click at [884, 158] on div "Add Column" at bounding box center [741, 460] width 1349 height 654
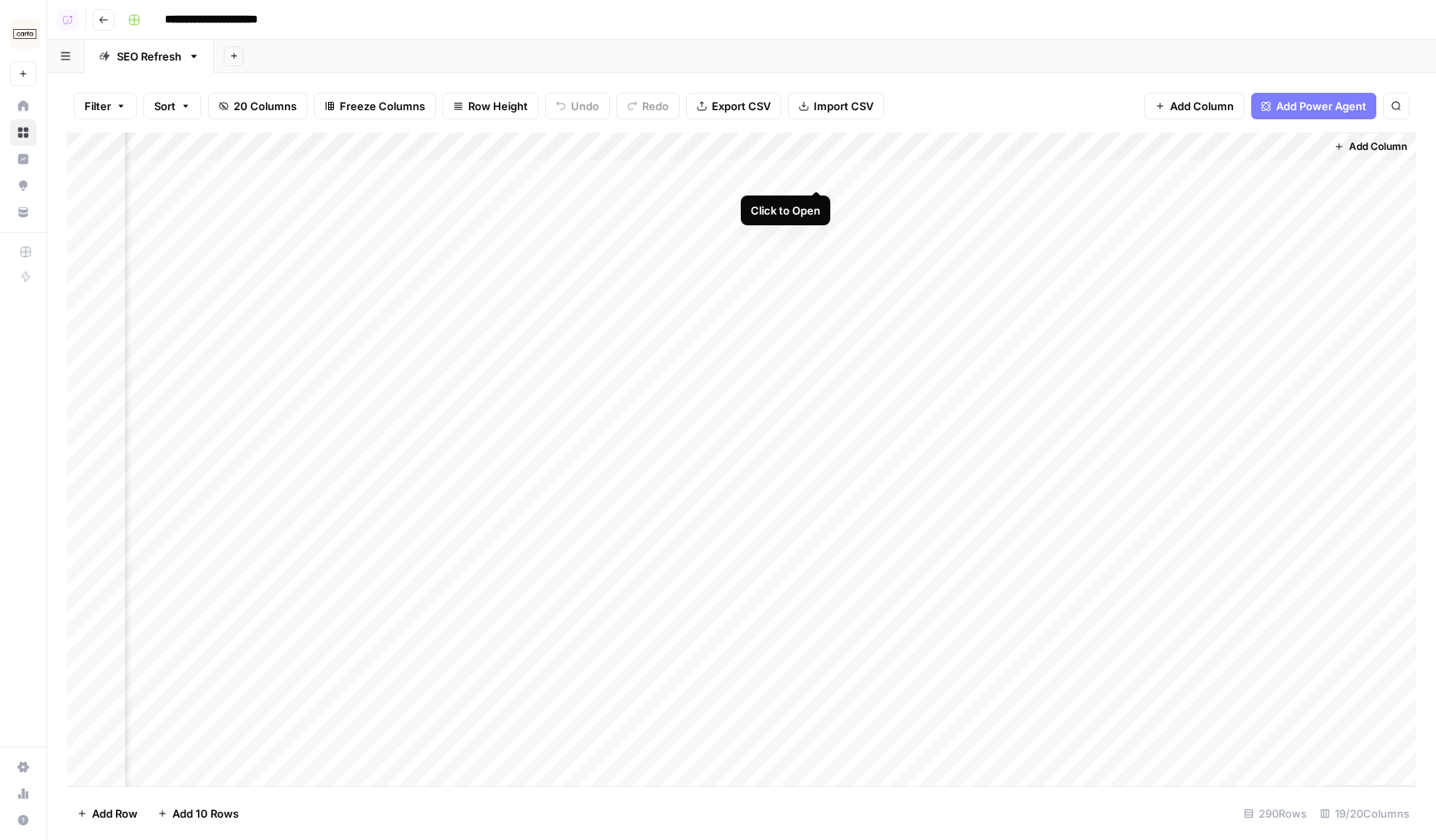
click at [809, 171] on div "Add Column" at bounding box center [741, 460] width 1349 height 654
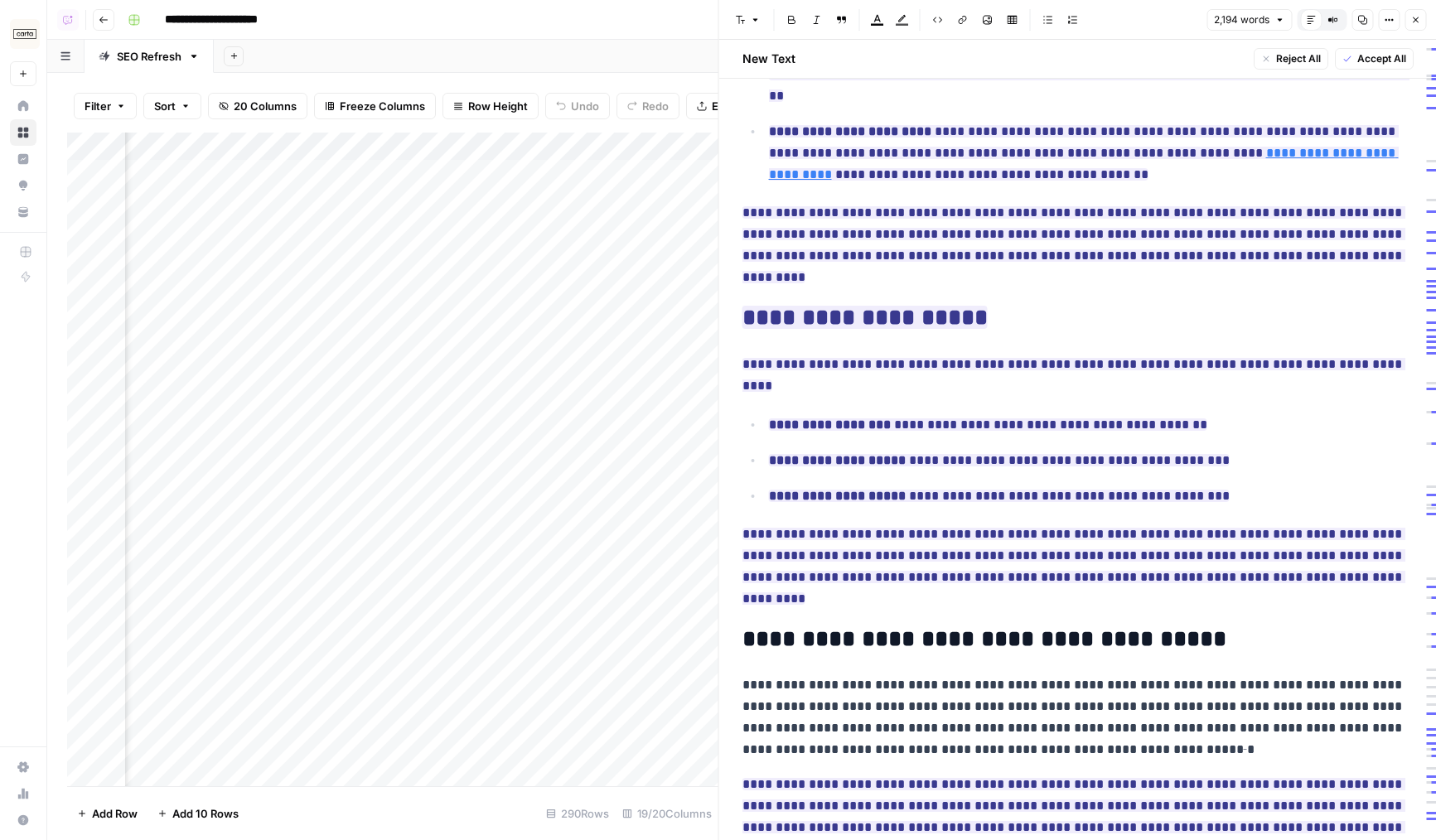
scroll to position [1939, 0]
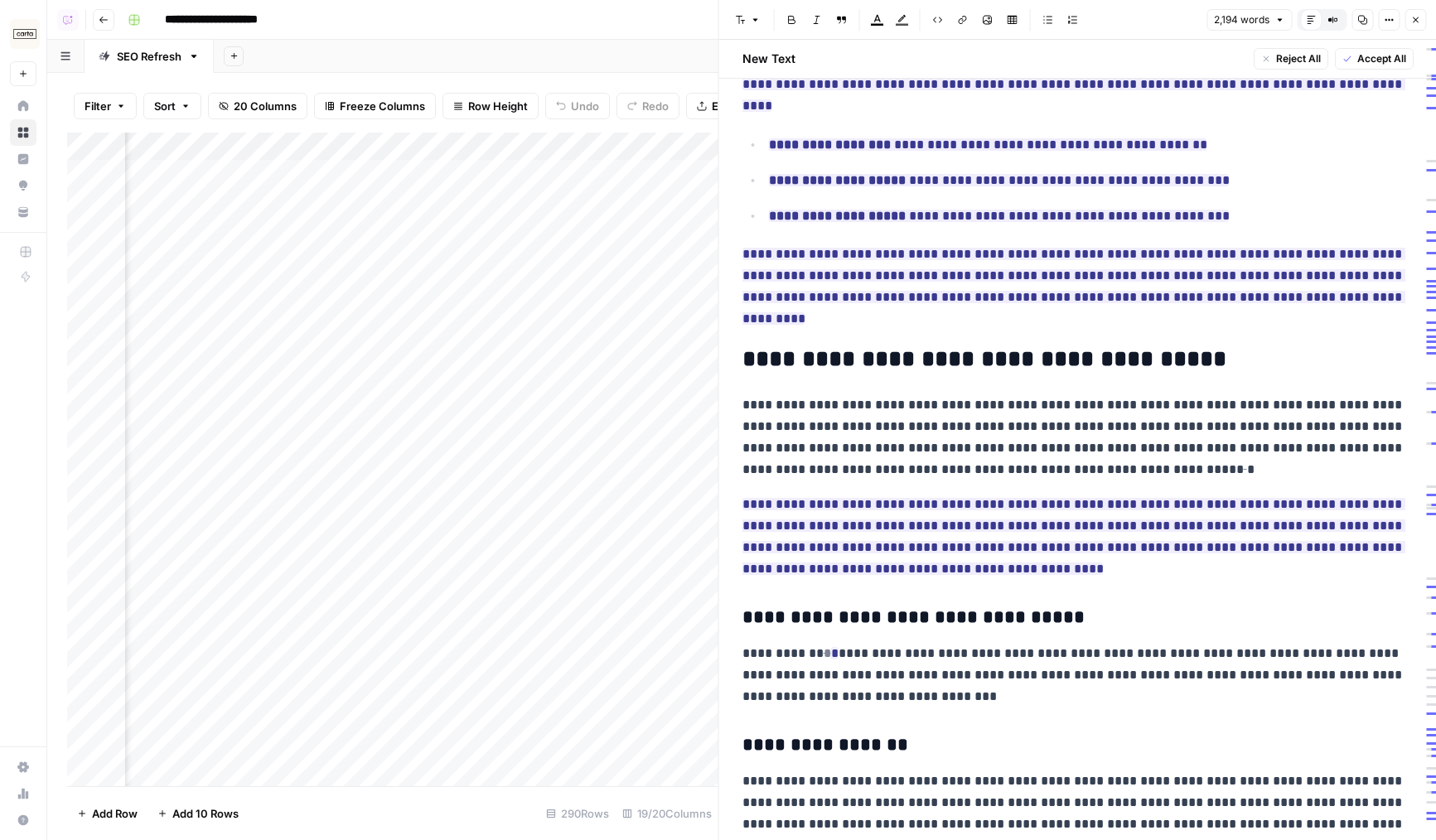
click at [1414, 28] on button "Close" at bounding box center [1415, 20] width 22 height 22
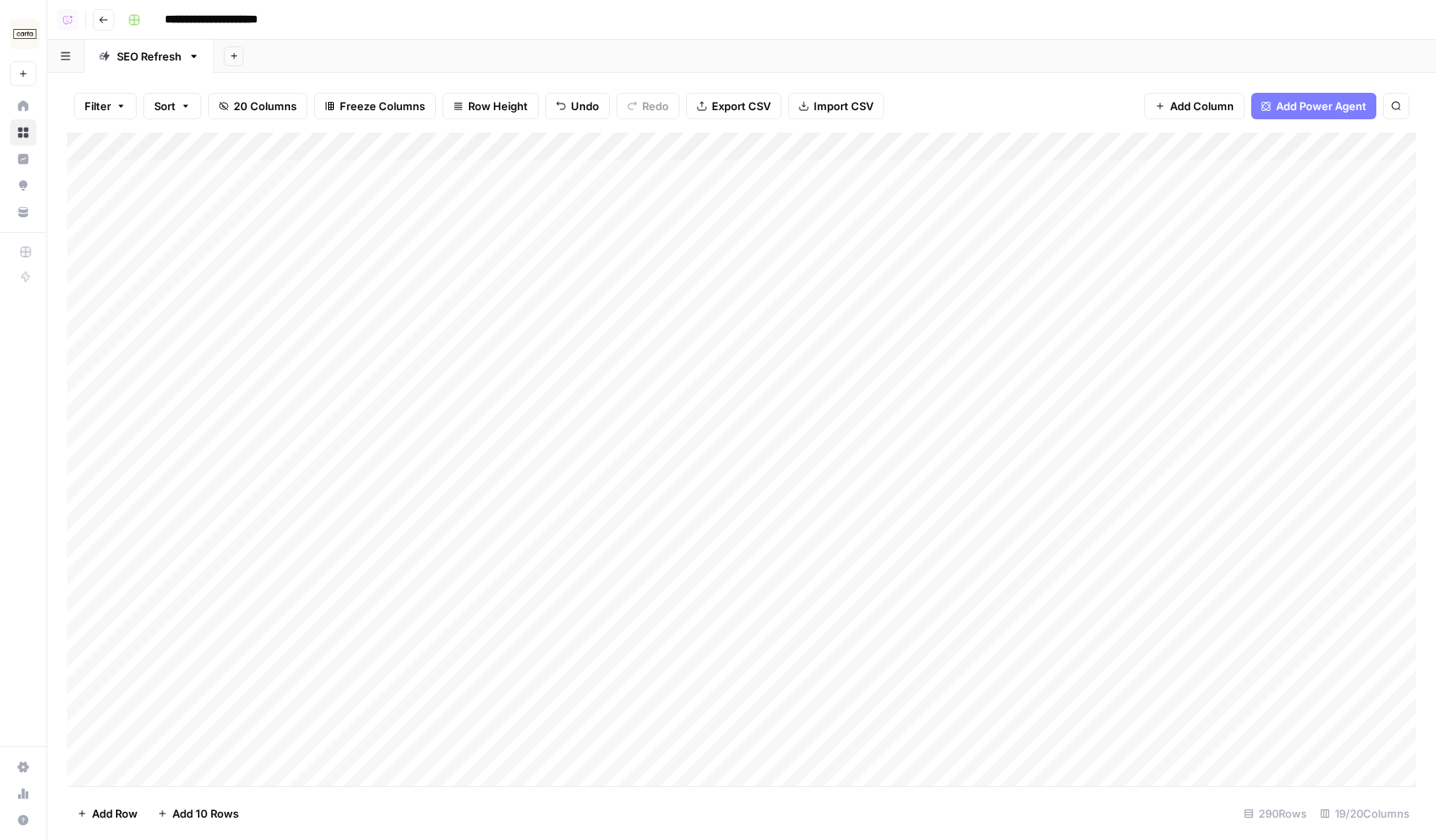
click at [103, 15] on icon "button" at bounding box center [104, 20] width 10 height 10
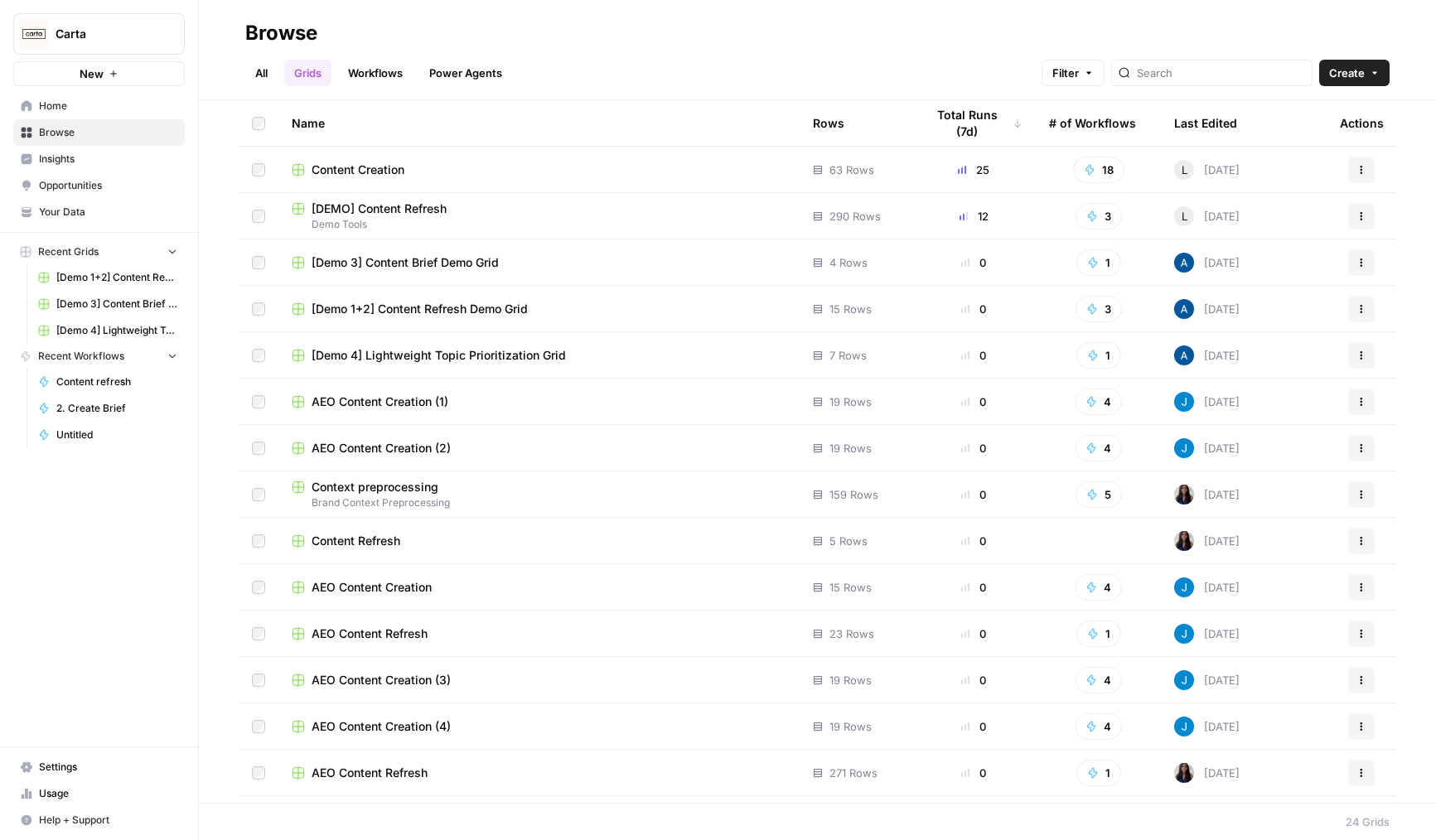
click at [418, 309] on span "[Demo 1+2] Content Refresh Demo Grid" at bounding box center [419, 309] width 216 height 17
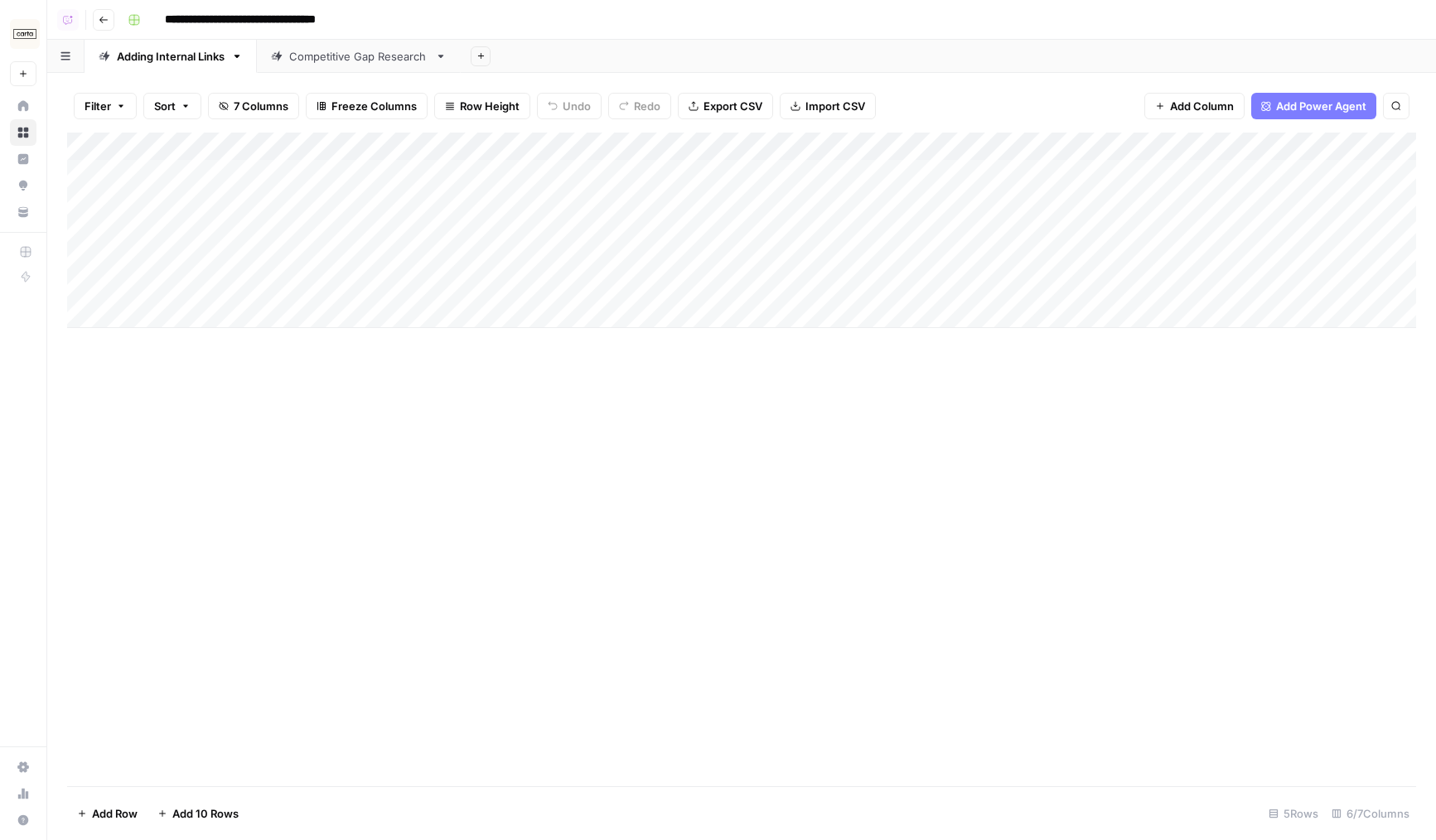
click at [354, 57] on div "Competitive Gap Research" at bounding box center [358, 56] width 139 height 17
click at [106, 17] on icon "button" at bounding box center [104, 20] width 10 height 10
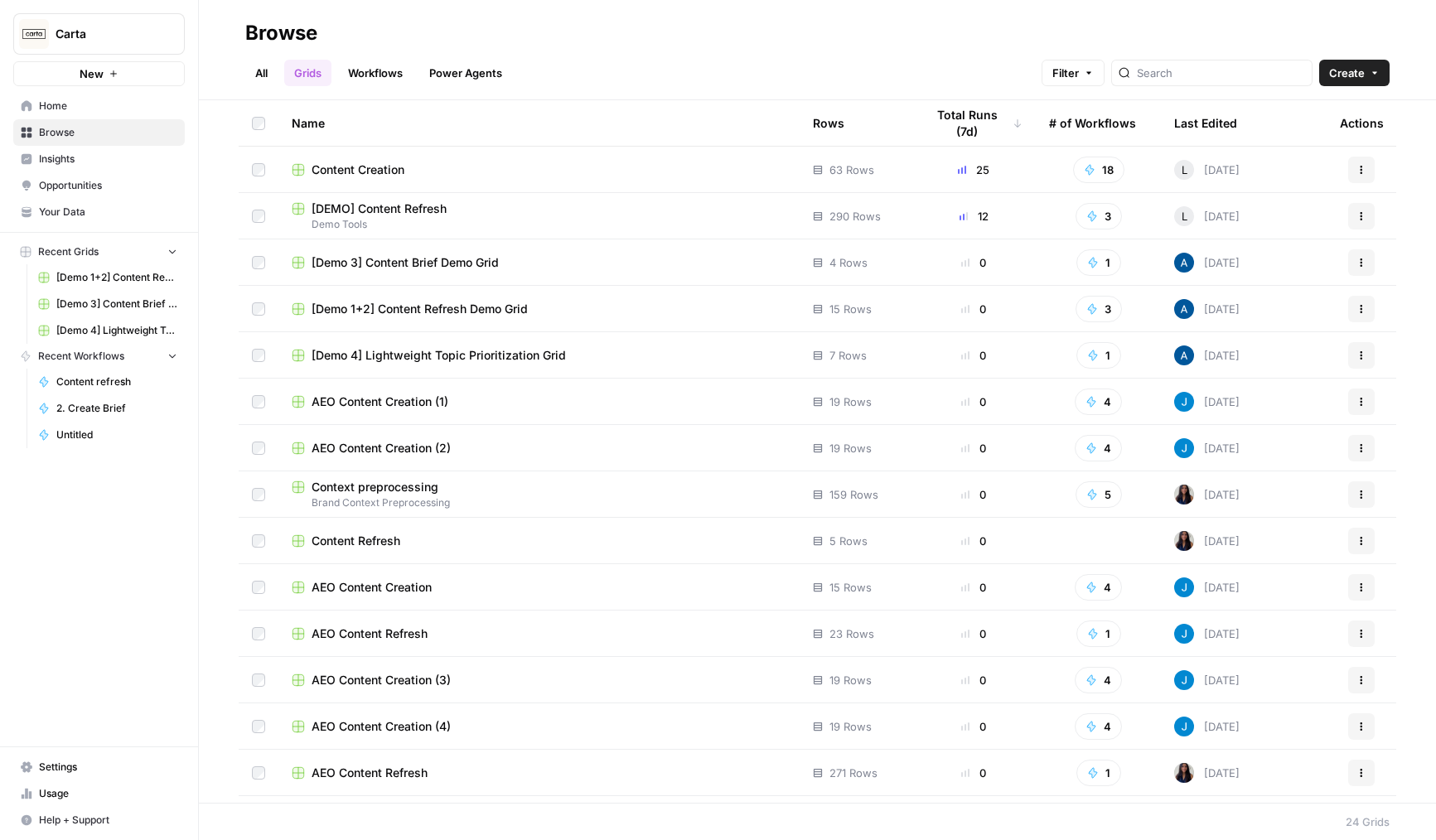
click at [395, 263] on span "[Demo 3] Content Brief Demo Grid" at bounding box center [404, 262] width 187 height 17
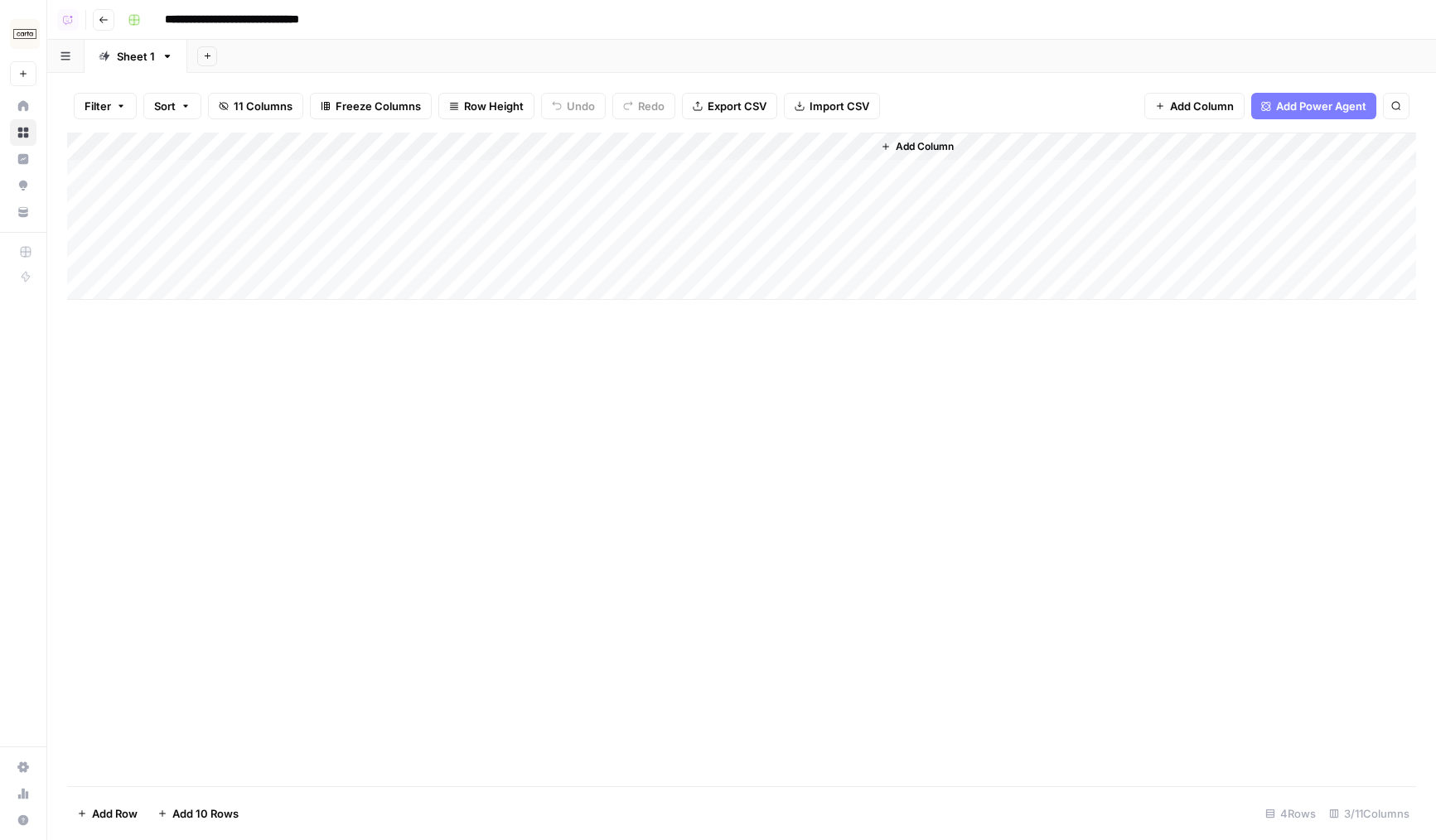
click at [105, 31] on header "**********" at bounding box center [741, 20] width 1388 height 40
click at [106, 23] on icon "button" at bounding box center [104, 20] width 10 height 10
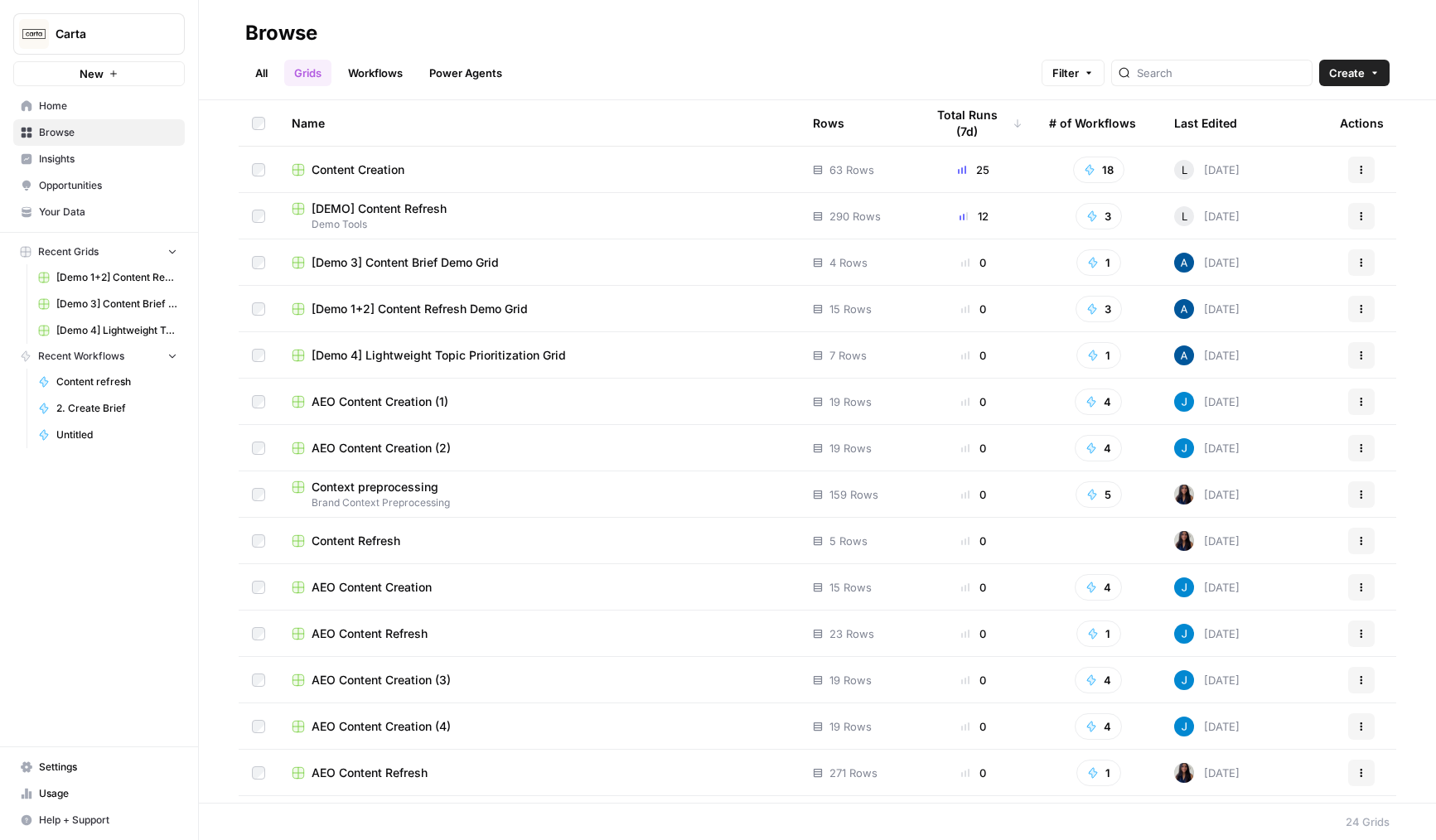
click at [431, 350] on span "[Demo 4] Lightweight Topic Prioritization Grid" at bounding box center [438, 355] width 254 height 17
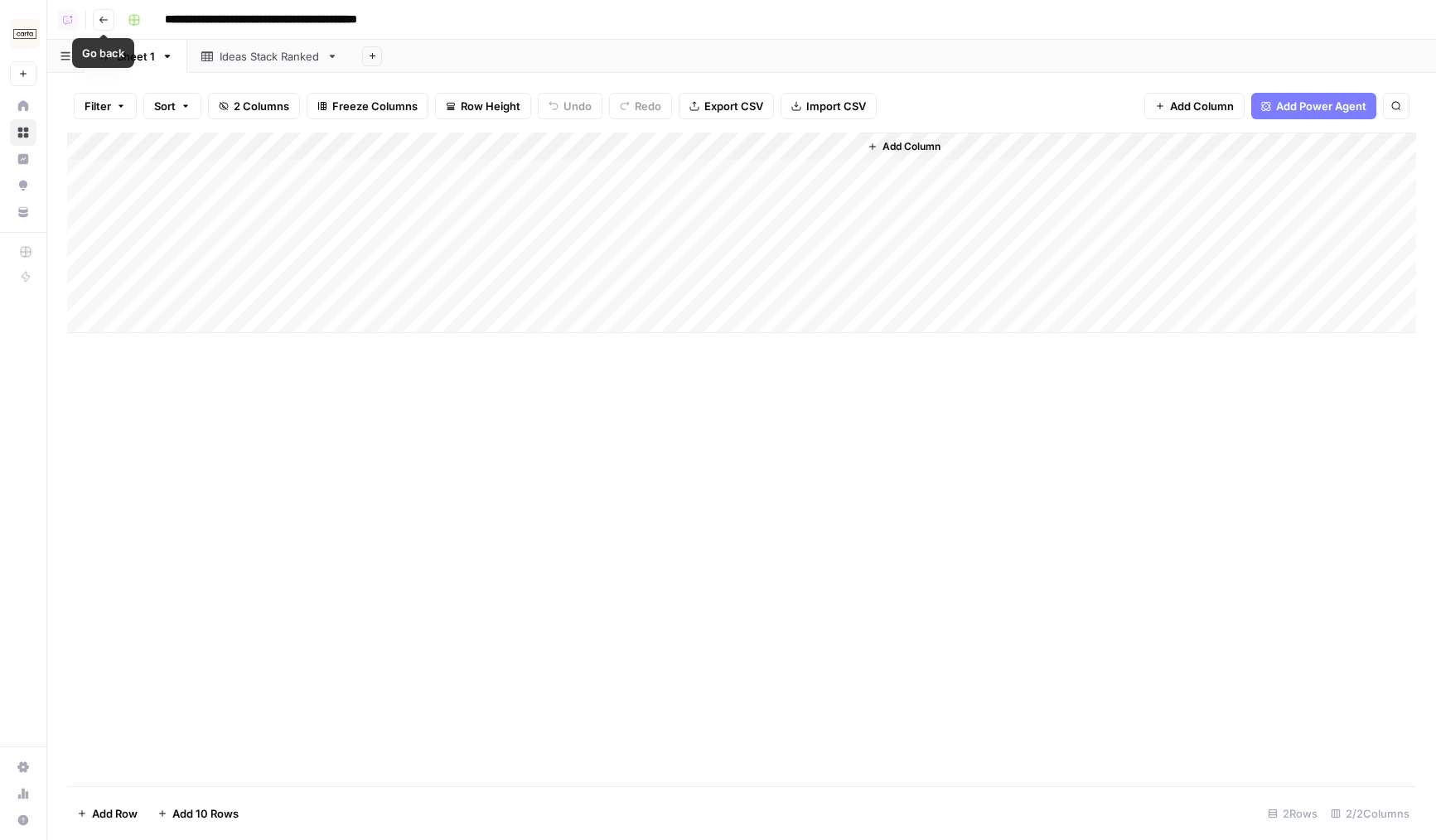
click at [285, 64] on div "Ideas Stack Ranked" at bounding box center [270, 56] width 100 height 17
click at [106, 17] on icon "button" at bounding box center [104, 20] width 10 height 10
